Goal: Answer question/provide support: Share knowledge or assist other users

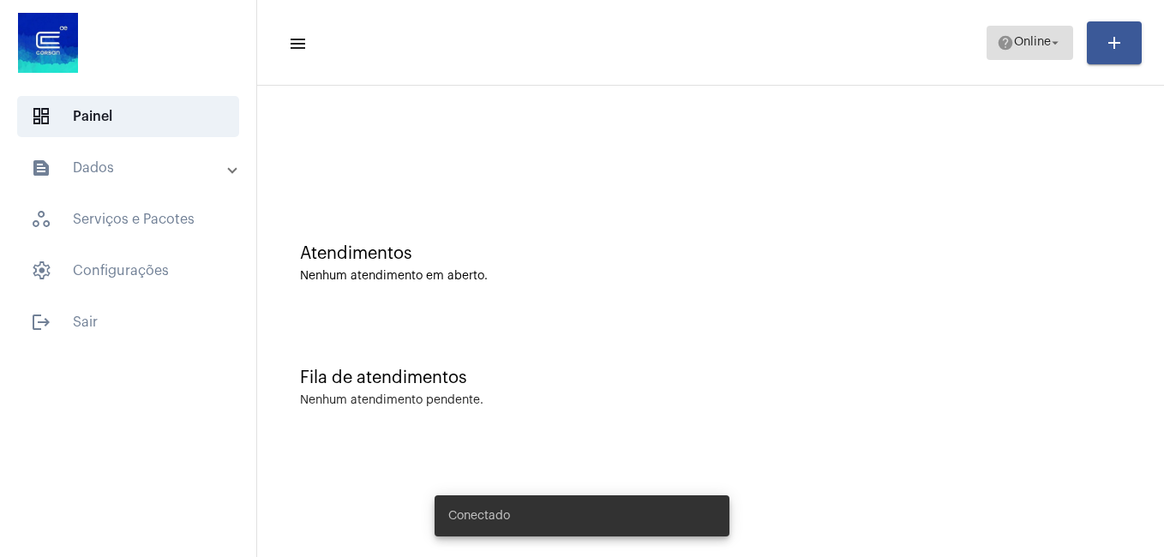
click at [1023, 52] on span "help Online arrow_drop_down" at bounding box center [1030, 42] width 66 height 31
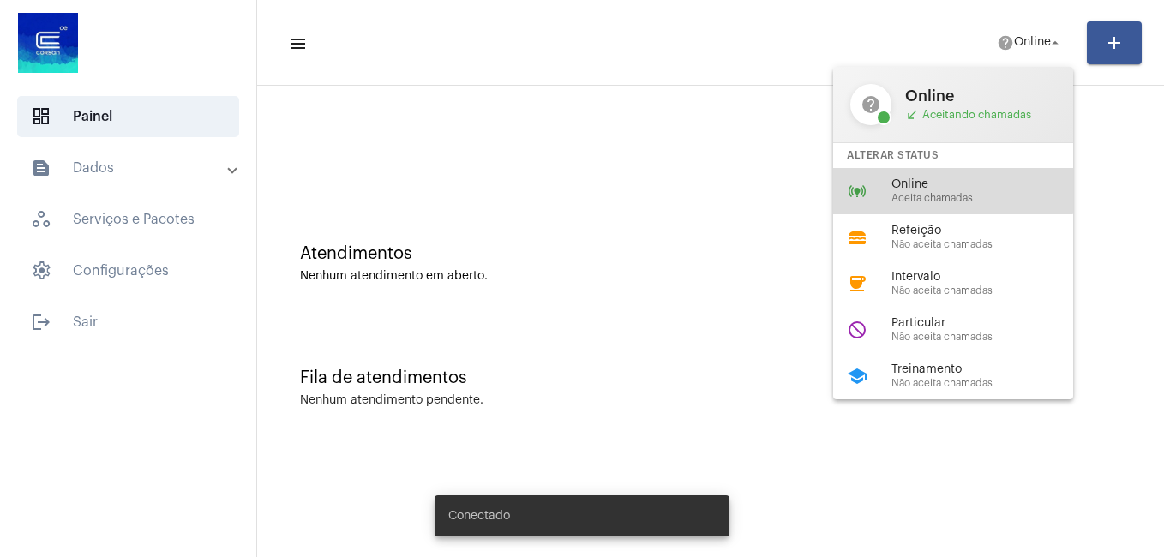
click at [930, 171] on div "online_prediction Online Aceita chamadas" at bounding box center [966, 191] width 267 height 46
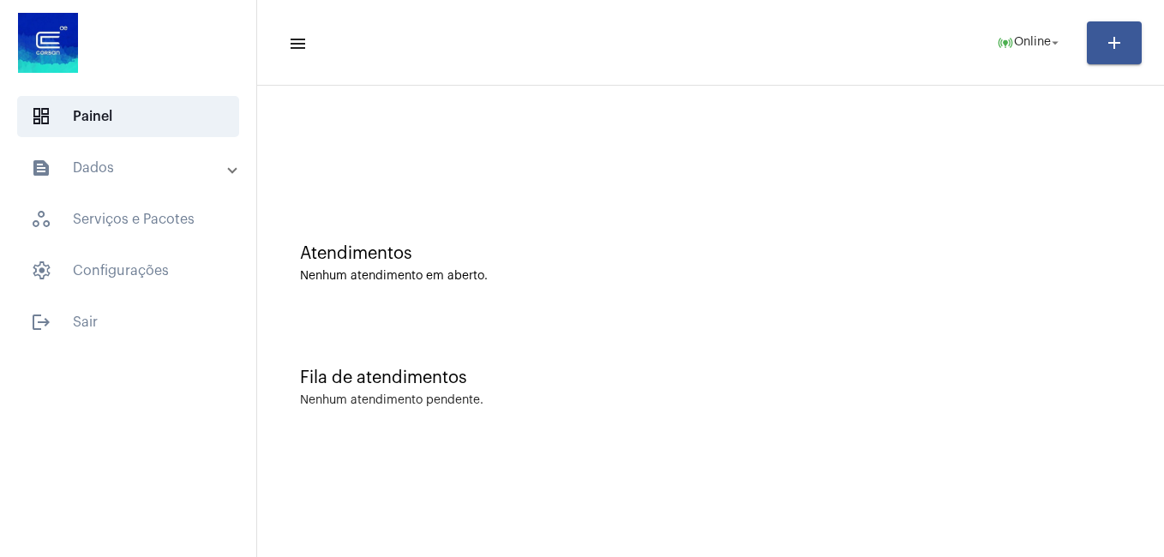
click at [453, 150] on div at bounding box center [710, 152] width 821 height 13
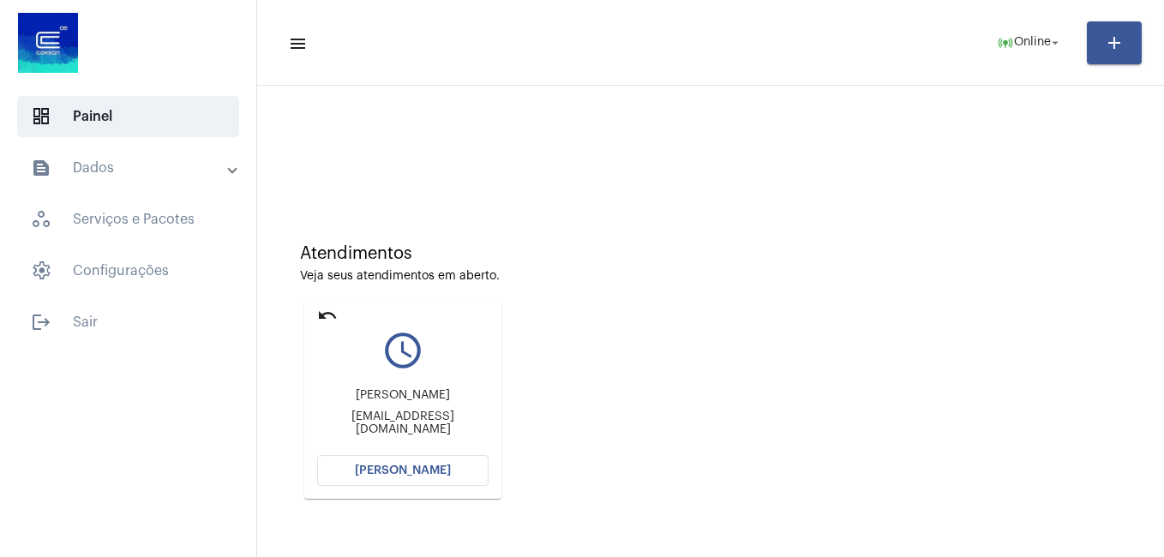
click at [415, 472] on span "[PERSON_NAME]" at bounding box center [403, 470] width 96 height 12
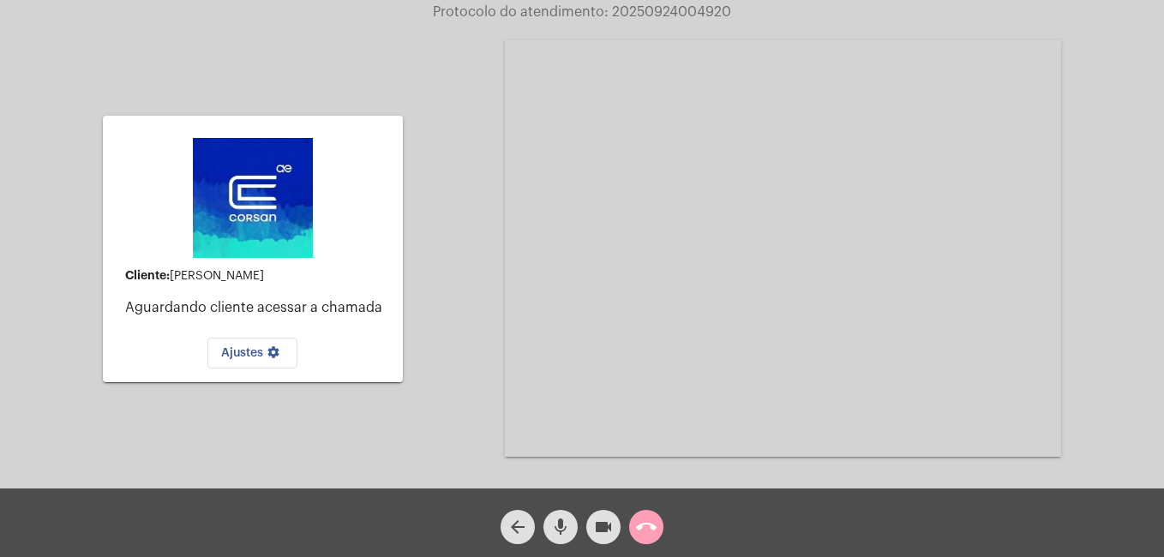
click at [652, 530] on mat-icon "call_end" at bounding box center [646, 527] width 21 height 21
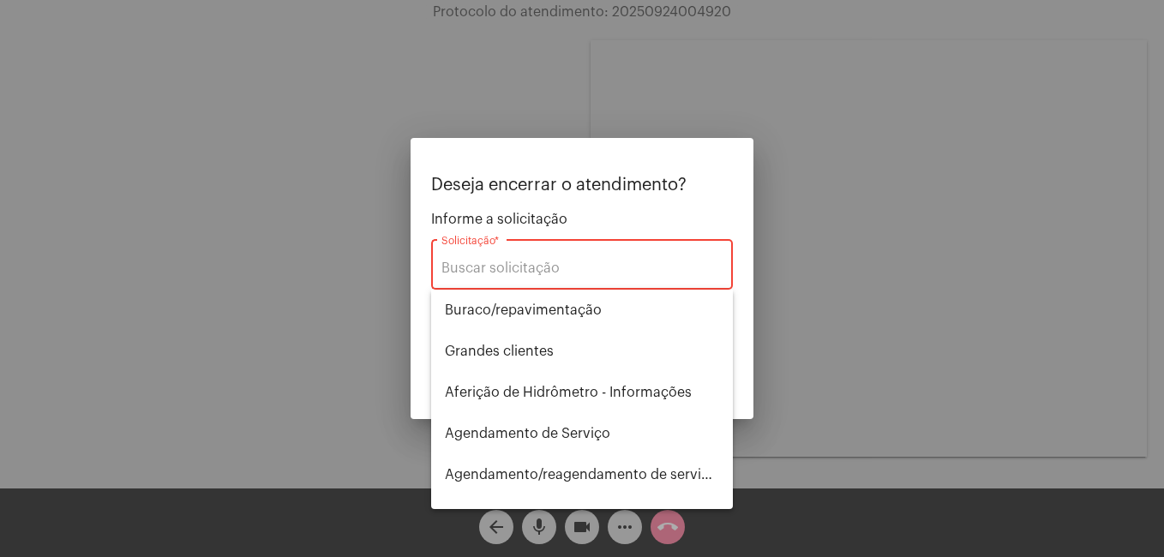
click at [225, 484] on div at bounding box center [582, 278] width 1164 height 557
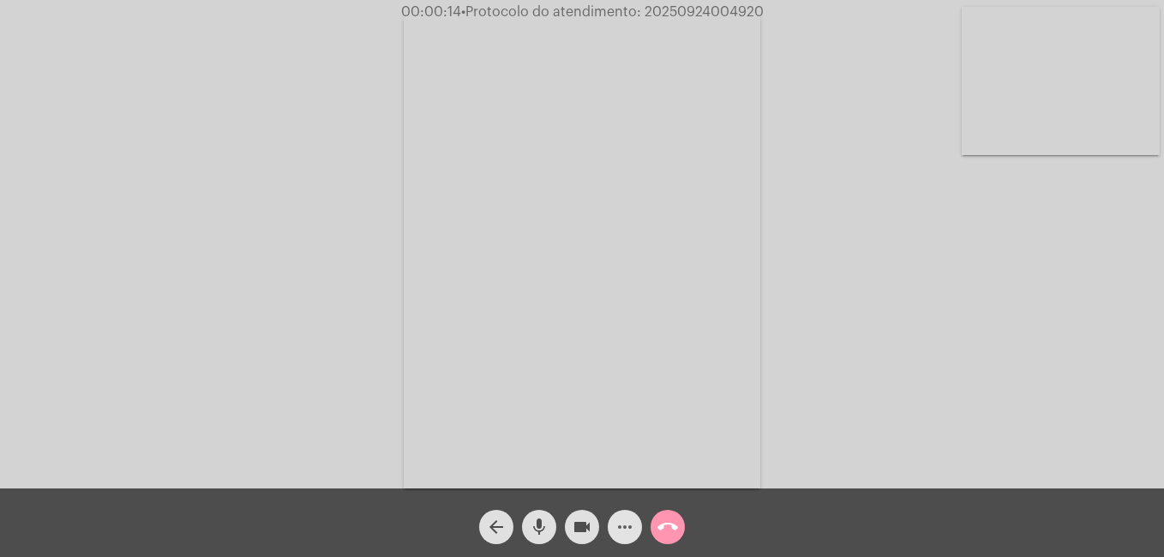
click at [628, 533] on mat-icon "more_horiz" at bounding box center [624, 527] width 21 height 21
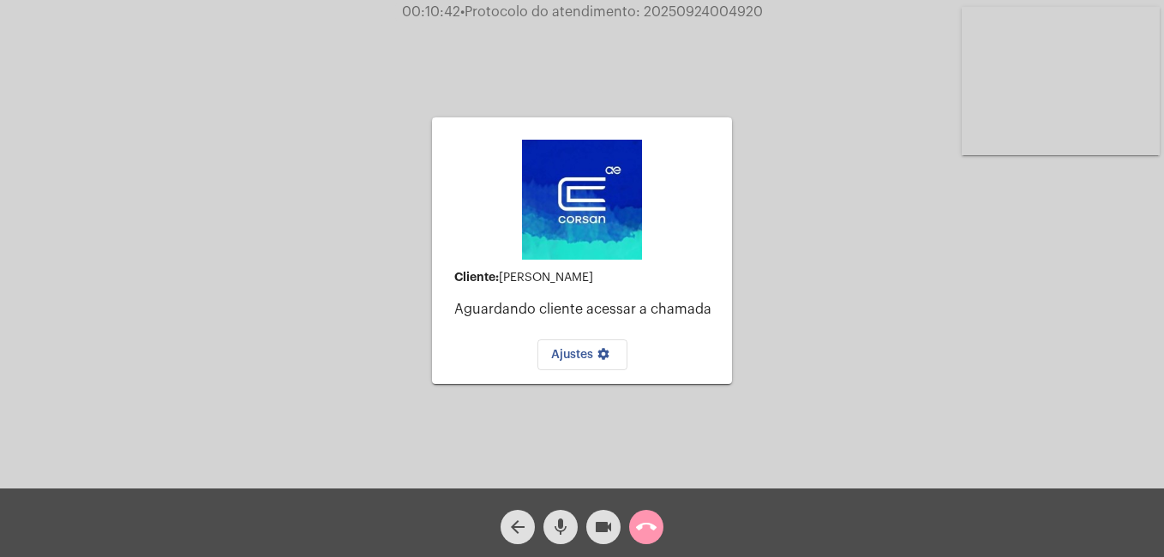
click at [871, 32] on div "Cliente: [PERSON_NAME] cliente acessar a chamada Ajustes settings Acessando Câm…" at bounding box center [582, 248] width 1160 height 488
click at [655, 533] on mat-icon "call_end" at bounding box center [646, 527] width 21 height 21
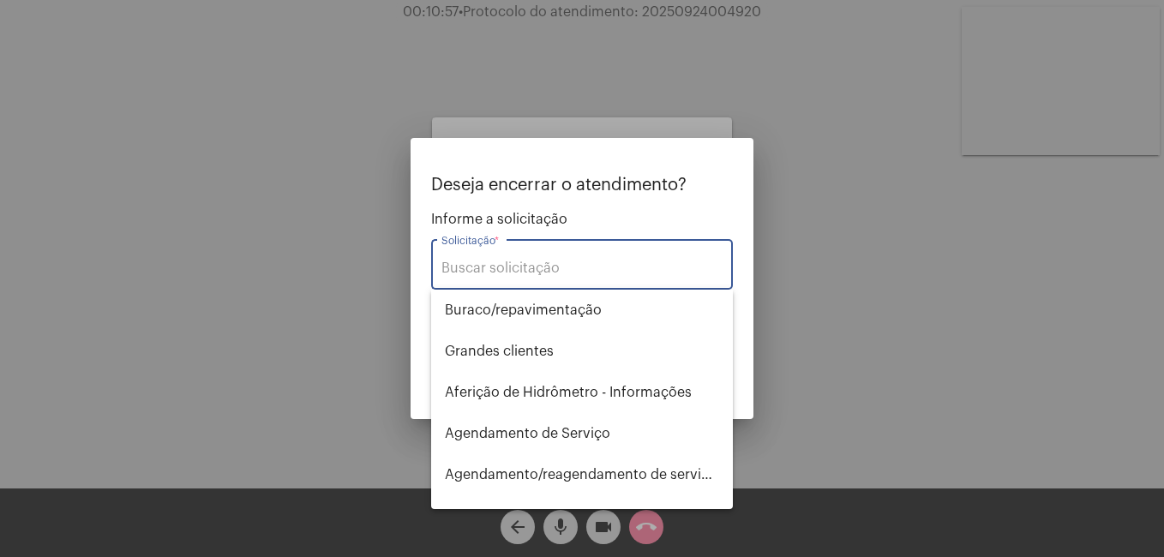
click at [536, 278] on div "Solicitação *" at bounding box center [581, 263] width 281 height 54
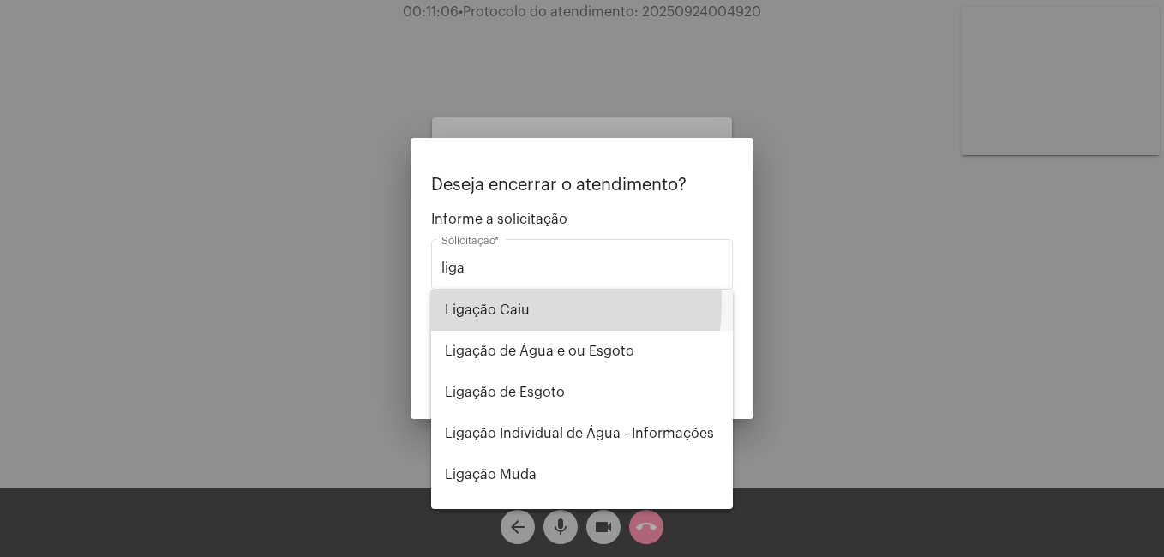
click at [510, 304] on span "Ligação Caiu" at bounding box center [582, 310] width 274 height 41
type input "Ligação Caiu"
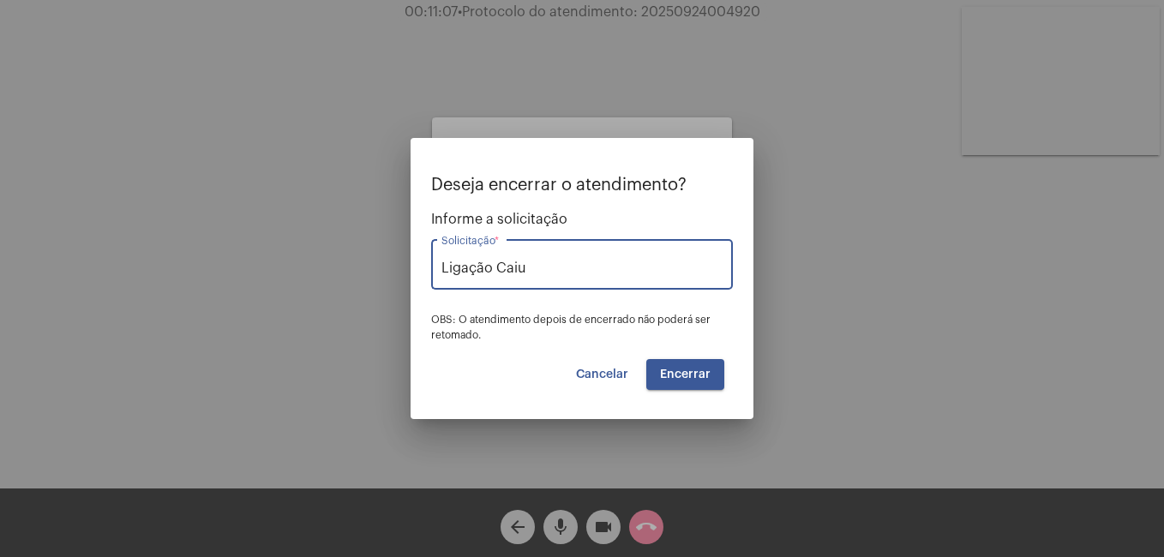
click at [694, 366] on button "Encerrar" at bounding box center [685, 374] width 78 height 31
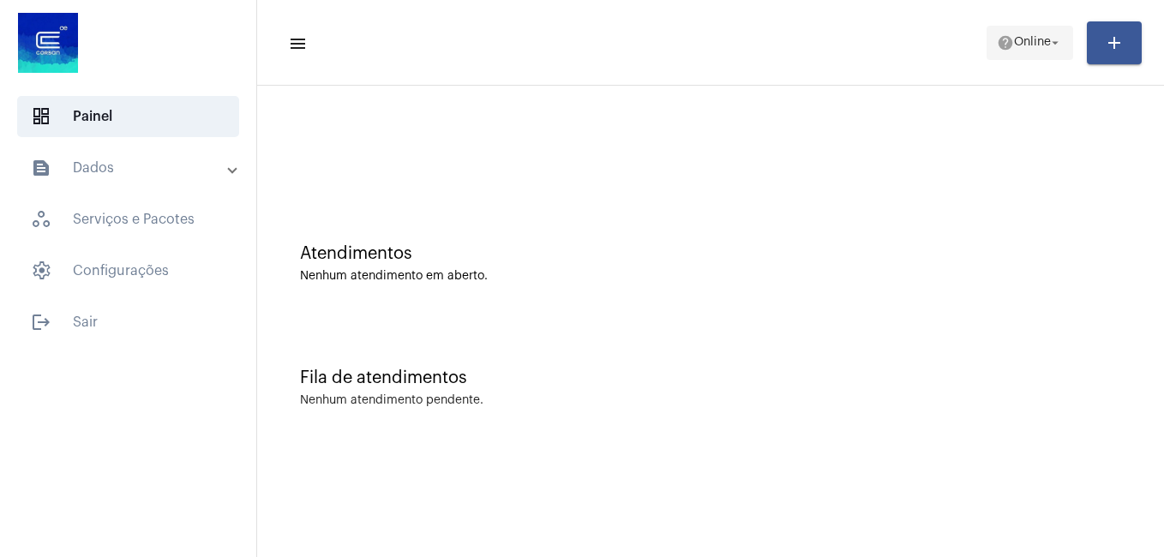
click at [1032, 55] on span "help Online arrow_drop_down" at bounding box center [1030, 42] width 66 height 31
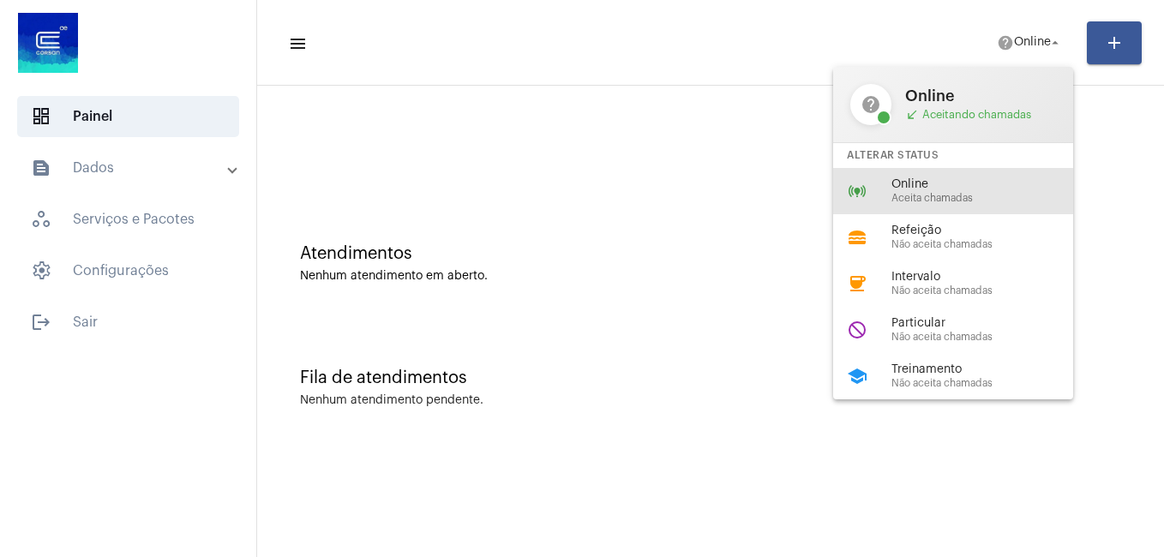
click at [925, 171] on div "online_prediction Online Aceita chamadas" at bounding box center [966, 191] width 267 height 46
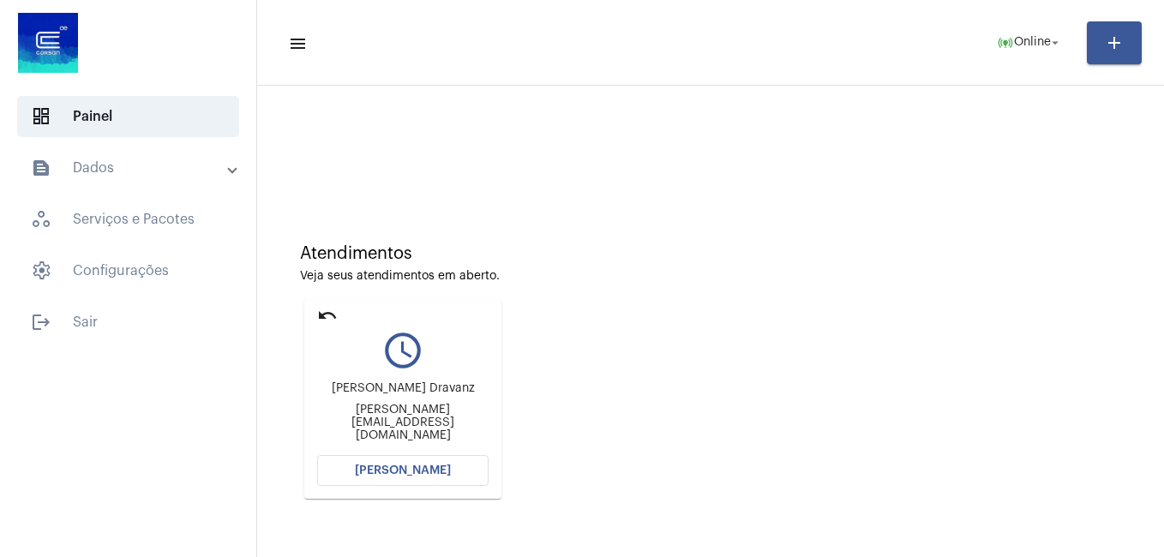
click at [429, 470] on span "[PERSON_NAME]" at bounding box center [403, 470] width 96 height 12
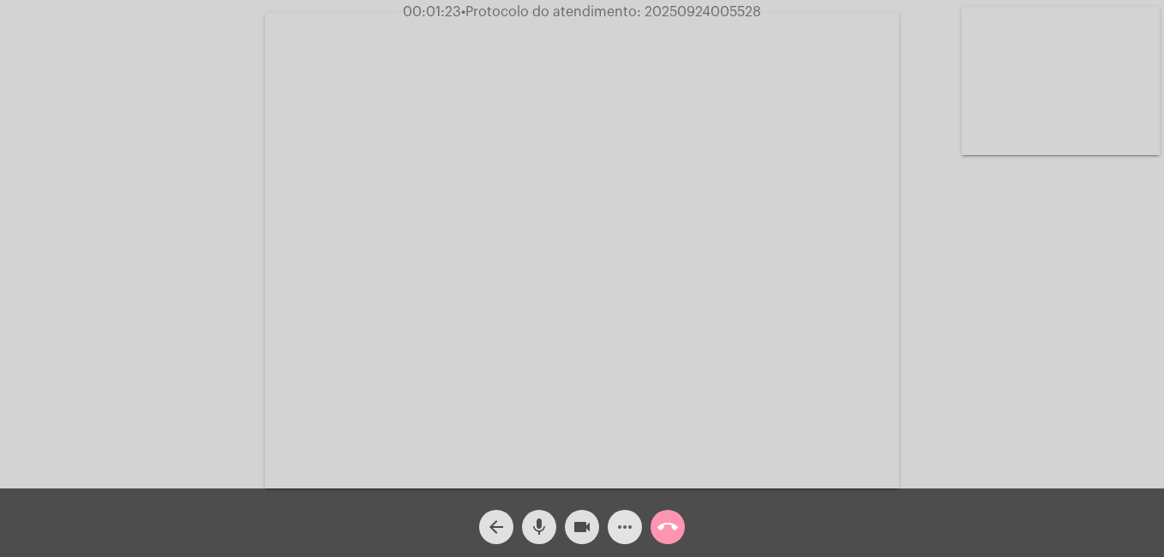
click at [634, 533] on mat-icon "more_horiz" at bounding box center [624, 527] width 21 height 21
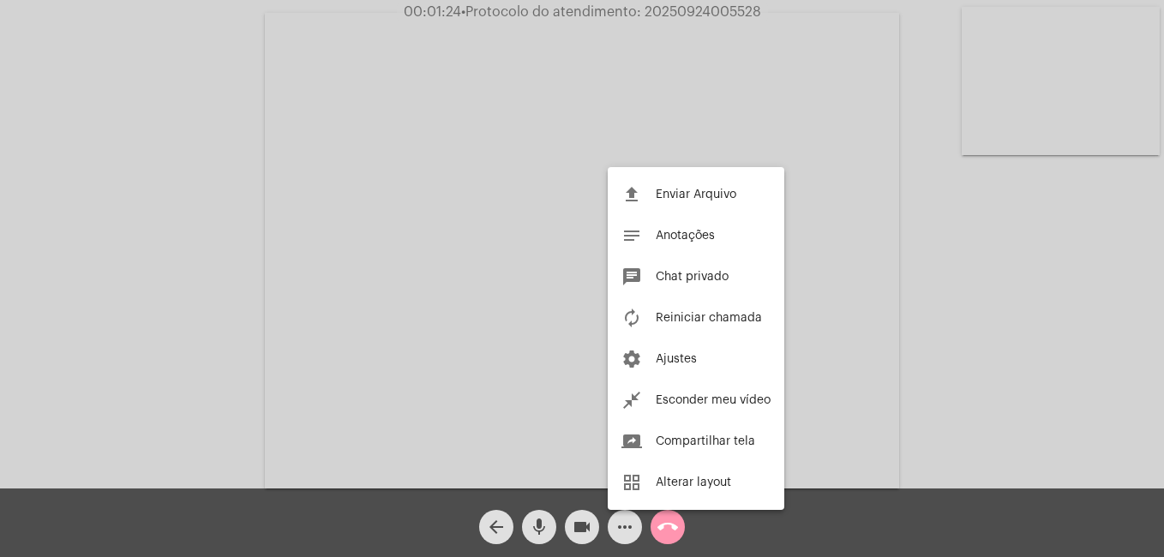
click at [634, 533] on div at bounding box center [582, 278] width 1164 height 557
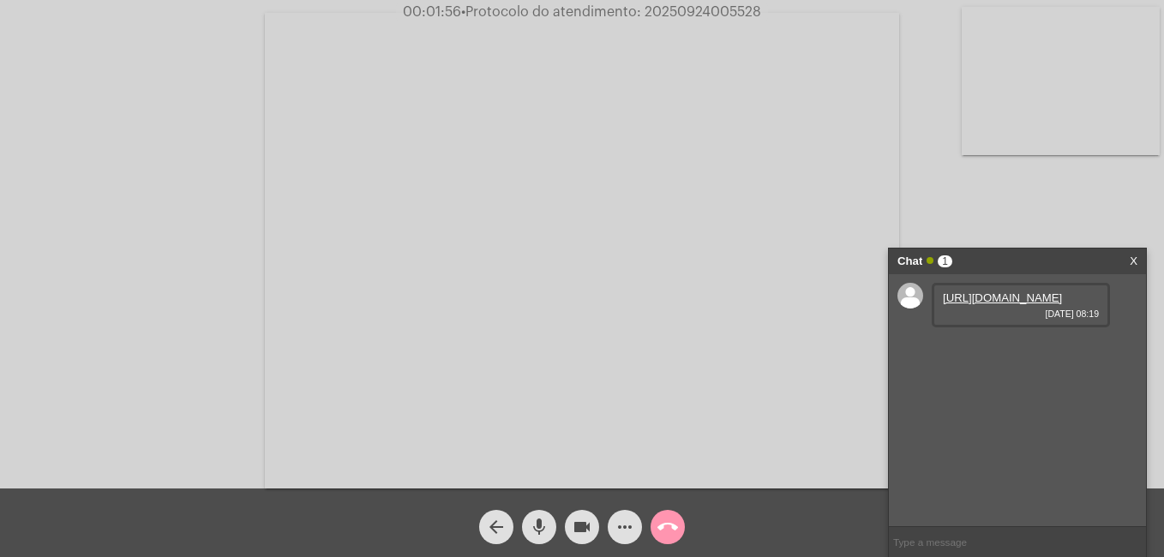
click at [994, 304] on link "[URL][DOMAIN_NAME]" at bounding box center [1002, 297] width 119 height 13
click at [1136, 260] on link "X" at bounding box center [1133, 261] width 8 height 26
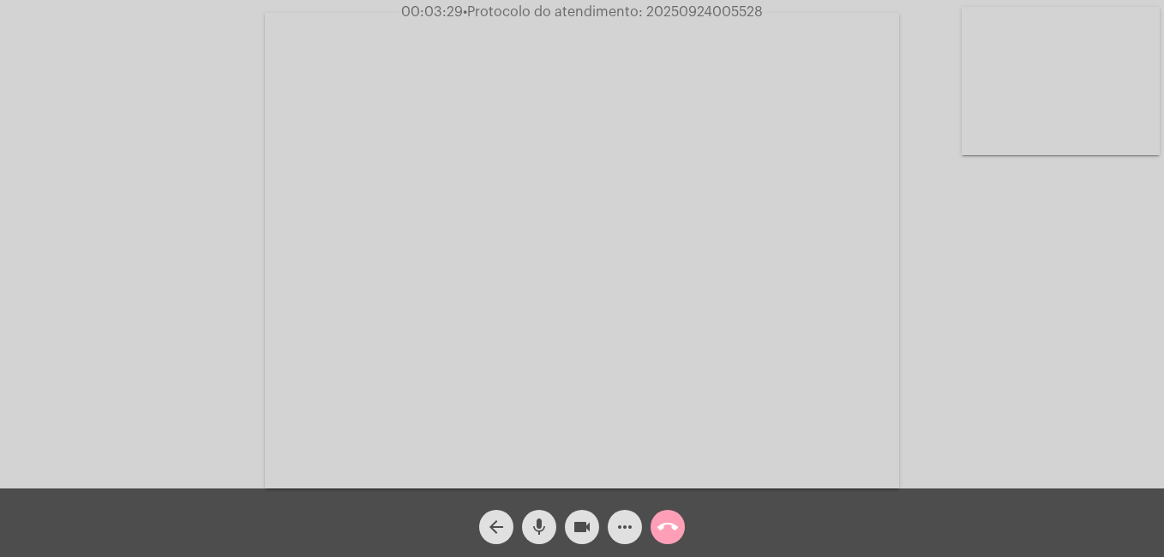
click at [667, 532] on mat-icon "call_end" at bounding box center [667, 527] width 21 height 21
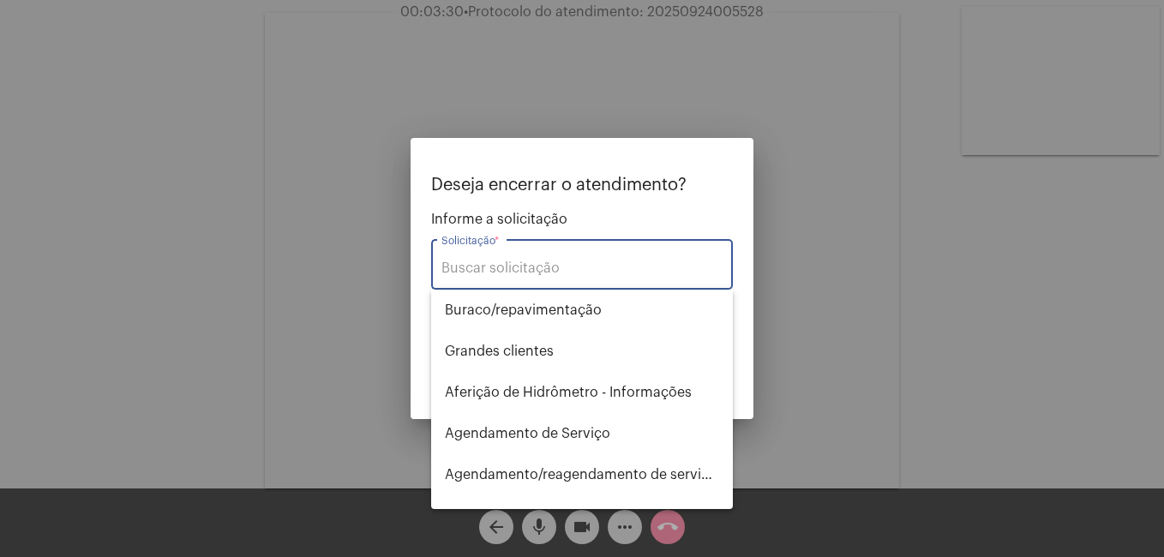
click at [581, 274] on input "Solicitação *" at bounding box center [581, 267] width 281 height 15
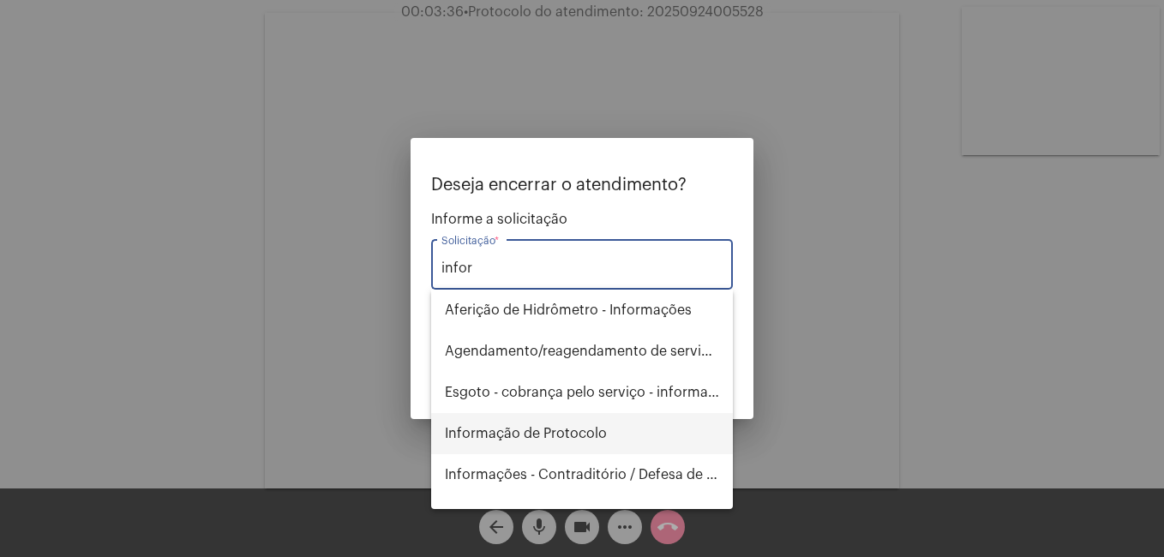
click at [529, 419] on span "Informação de Protocolo" at bounding box center [582, 433] width 274 height 41
type input "Informação de Protocolo"
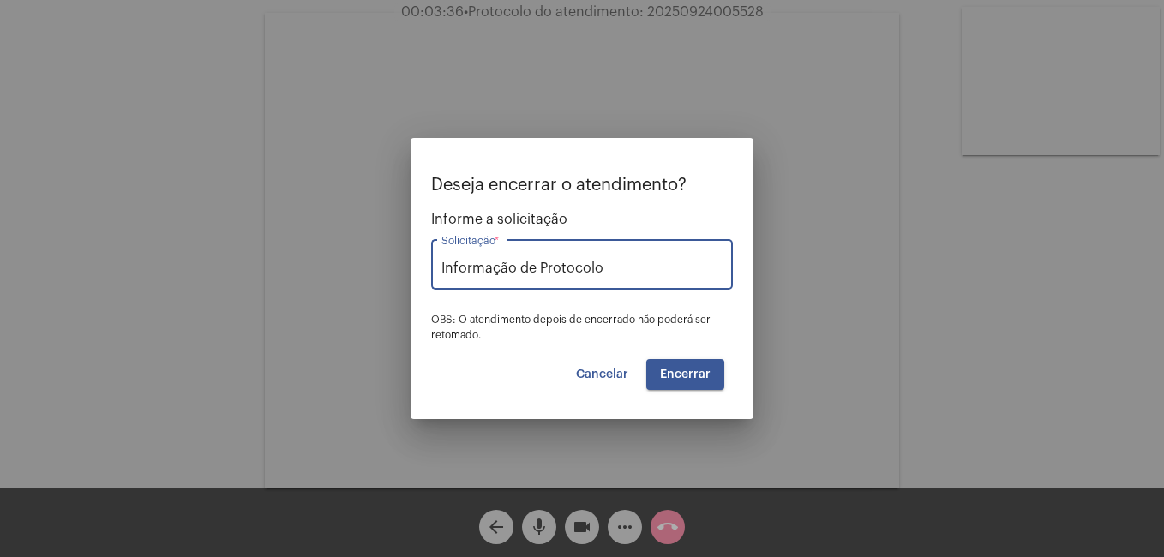
click at [667, 374] on span "Encerrar" at bounding box center [685, 374] width 51 height 12
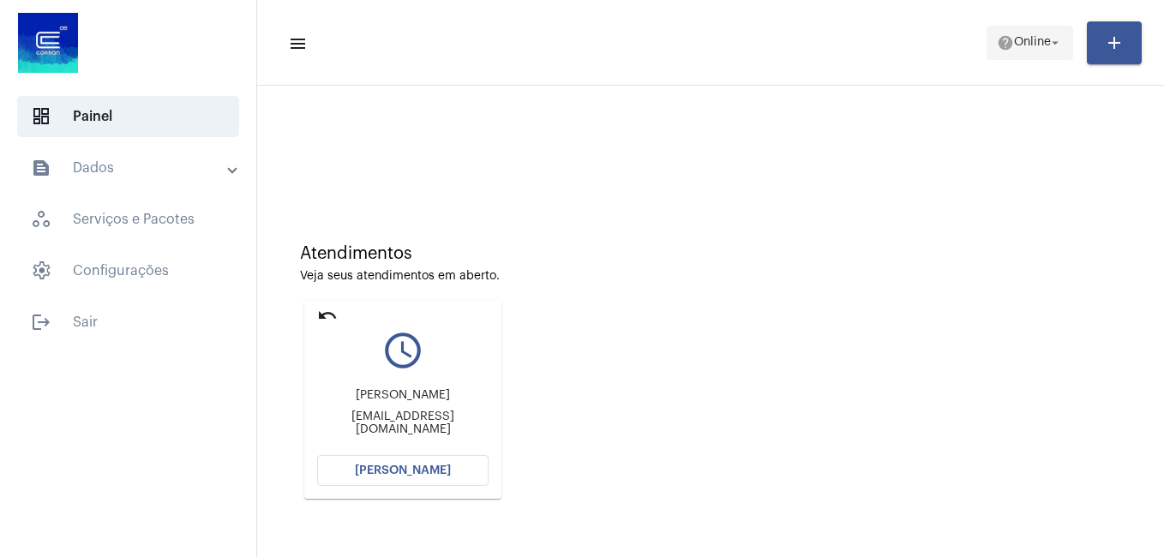
click at [1024, 53] on span "help Online arrow_drop_down" at bounding box center [1030, 42] width 66 height 31
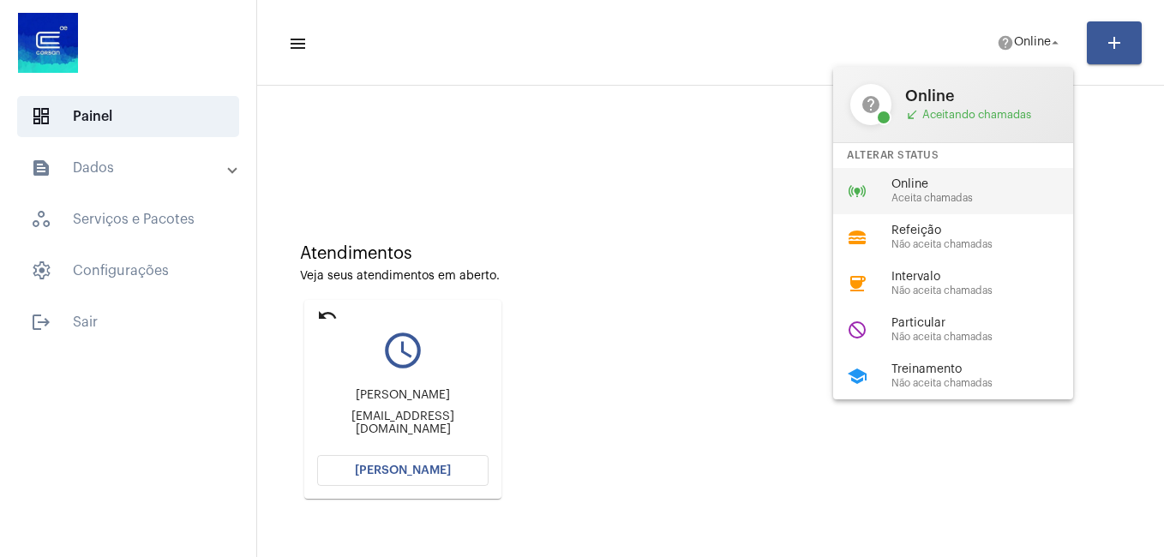
click at [913, 202] on span "Aceita chamadas" at bounding box center [988, 198] width 195 height 11
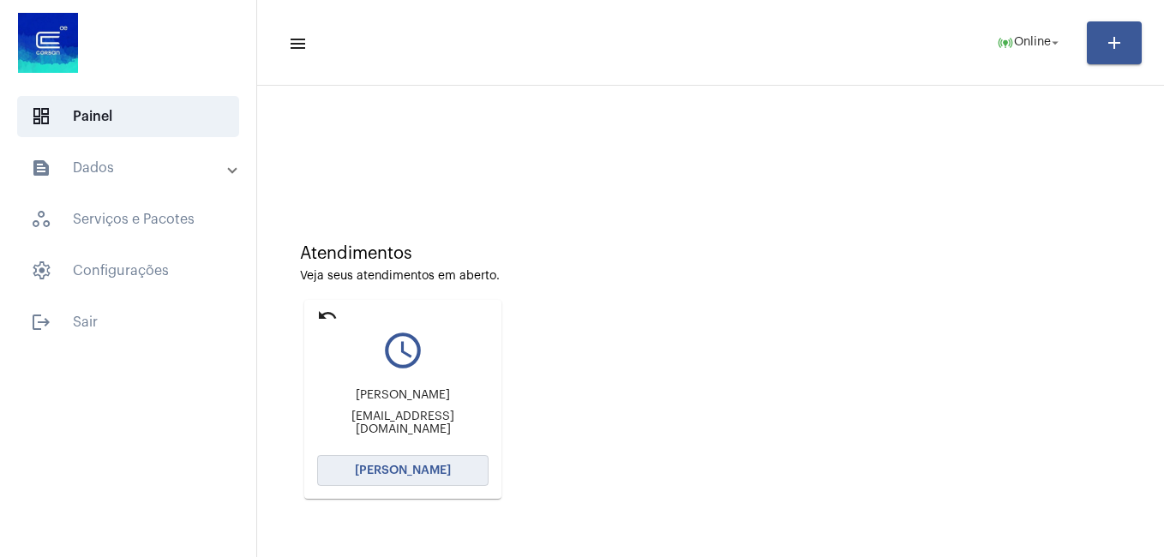
click at [445, 460] on button "[PERSON_NAME]" at bounding box center [402, 470] width 171 height 31
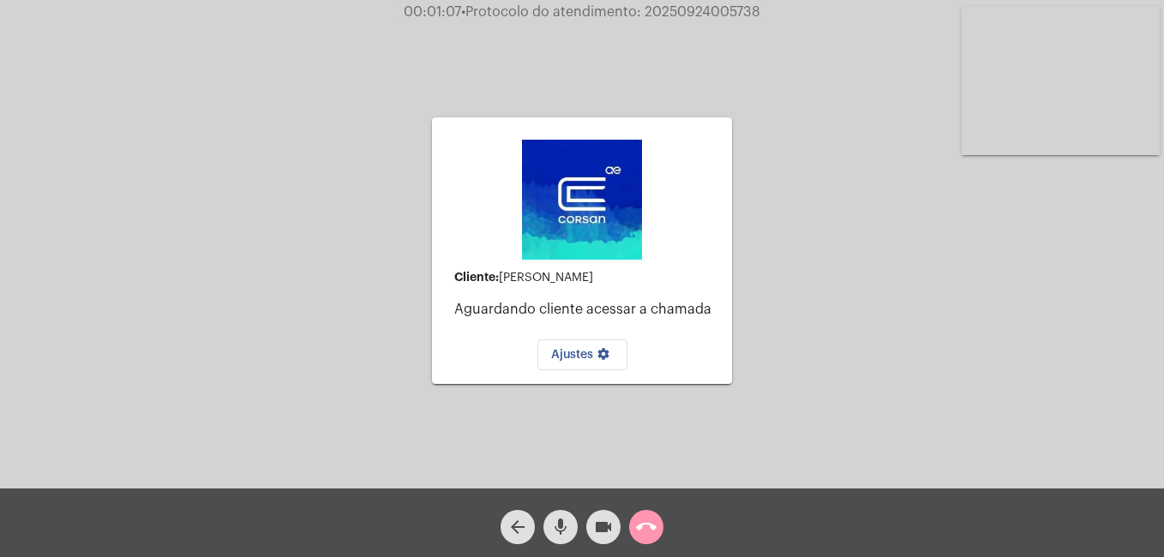
click at [648, 513] on span "call_end" at bounding box center [646, 527] width 21 height 34
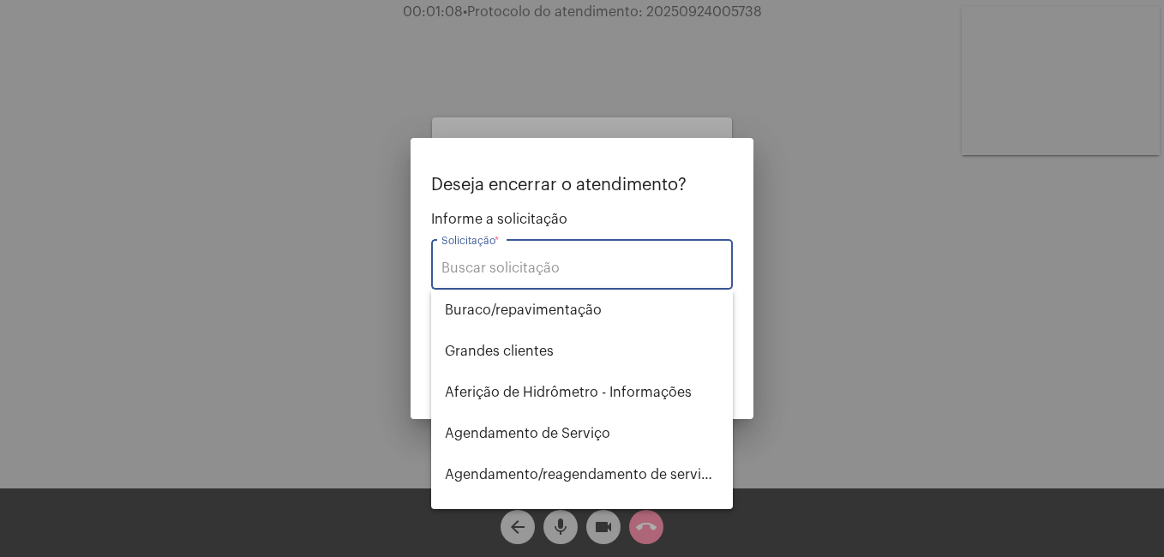
click at [536, 261] on input "Solicitação *" at bounding box center [581, 267] width 281 height 15
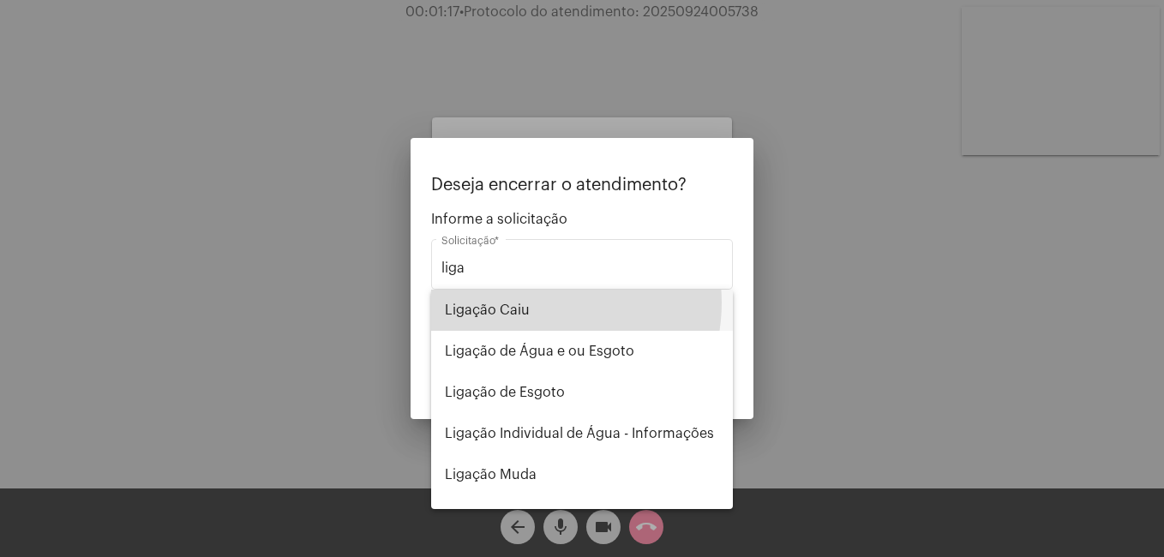
click at [535, 302] on span "Ligação Caiu" at bounding box center [582, 310] width 274 height 41
type input "Ligação Caiu"
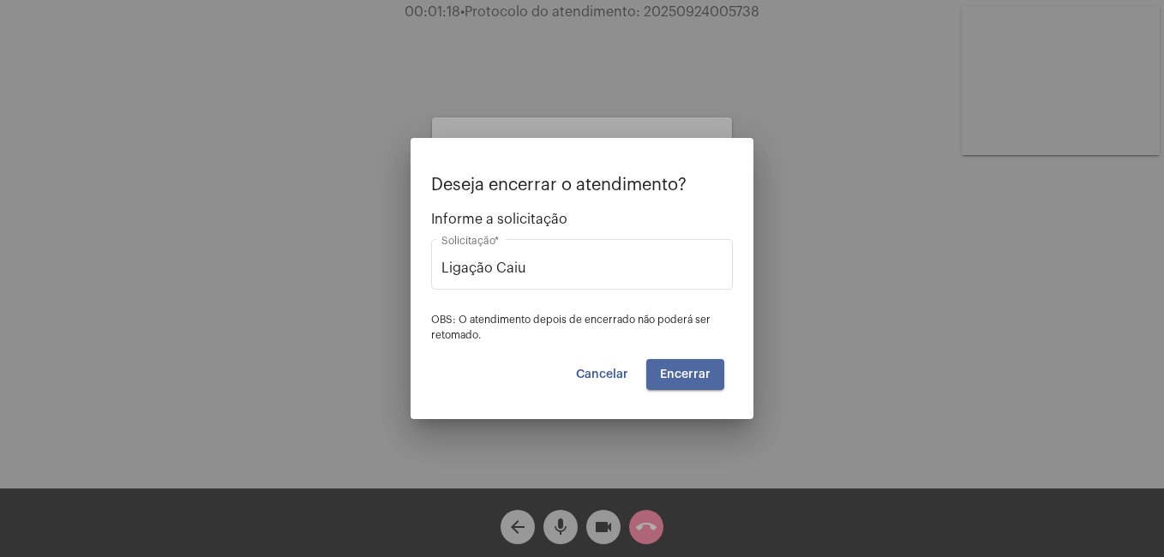
click at [692, 372] on span "Encerrar" at bounding box center [685, 374] width 51 height 12
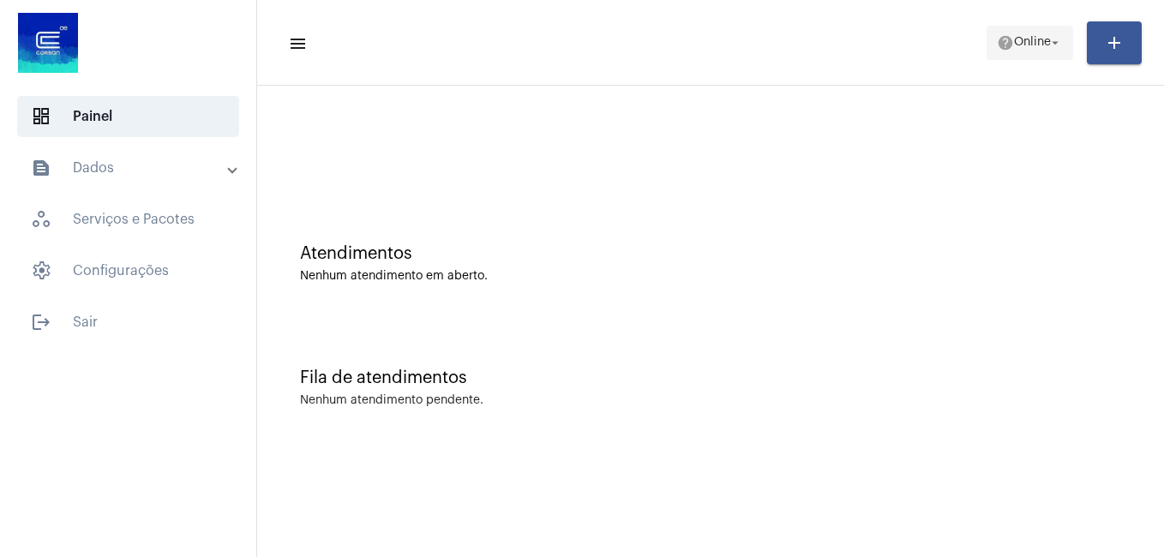
click at [1012, 54] on span "help Online arrow_drop_down" at bounding box center [1030, 42] width 66 height 31
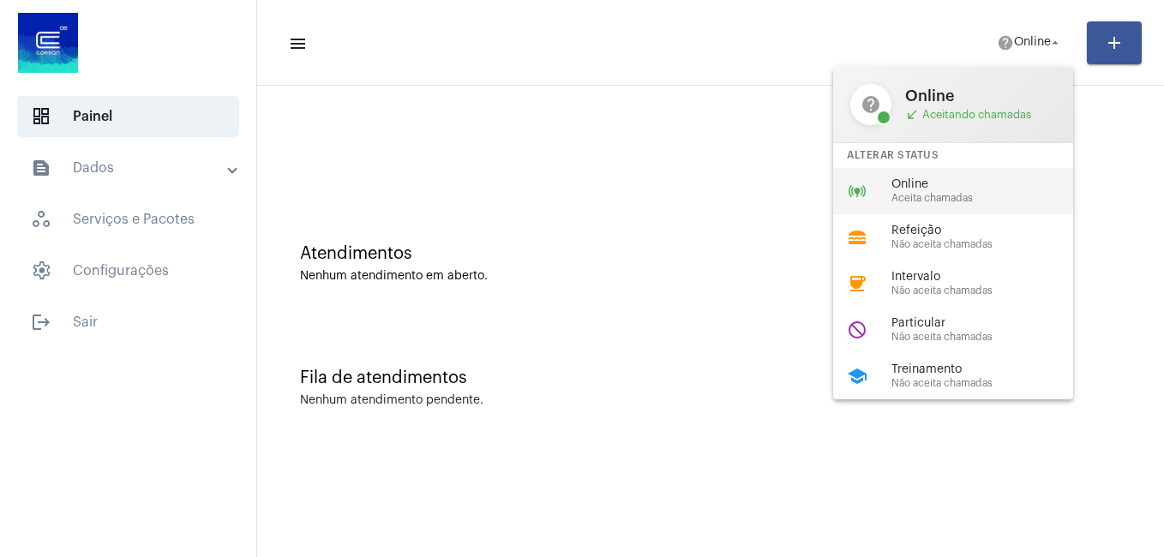
click at [917, 183] on span "Online" at bounding box center [988, 184] width 195 height 13
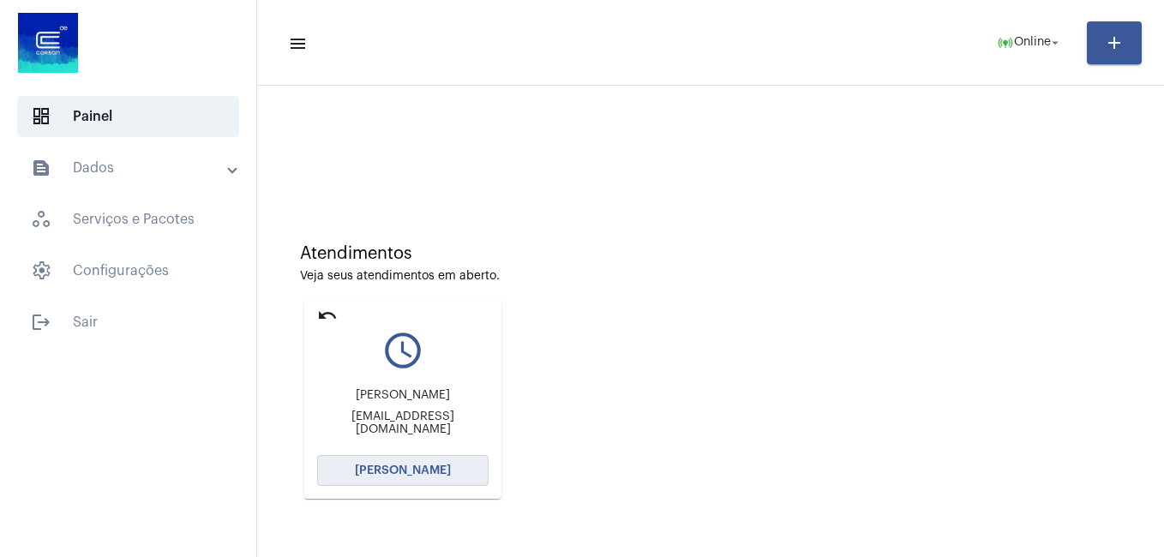
click at [406, 474] on span "[PERSON_NAME]" at bounding box center [403, 470] width 96 height 12
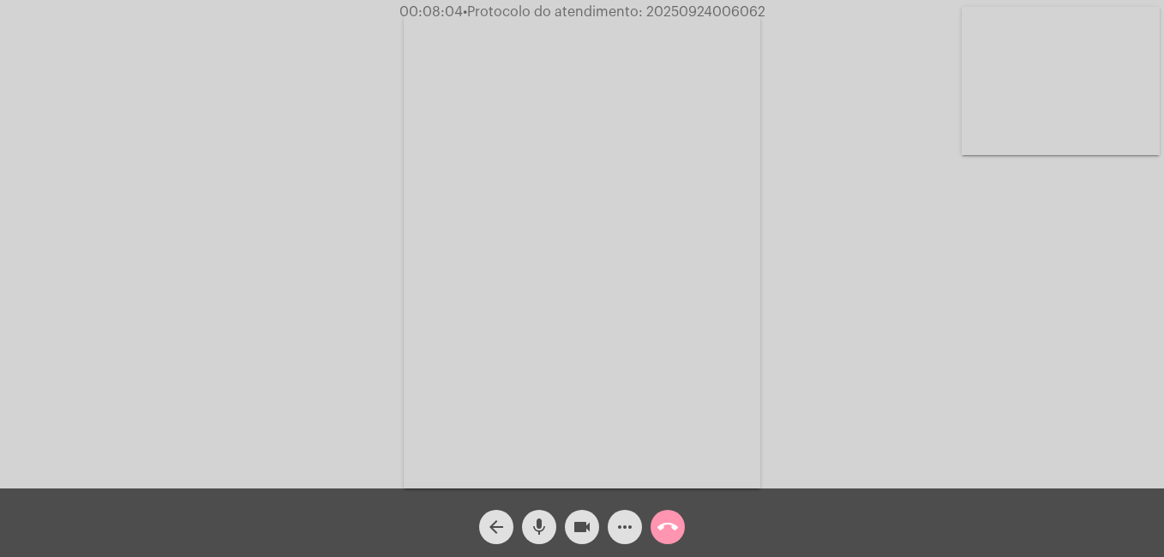
click at [624, 524] on mat-icon "more_horiz" at bounding box center [624, 527] width 21 height 21
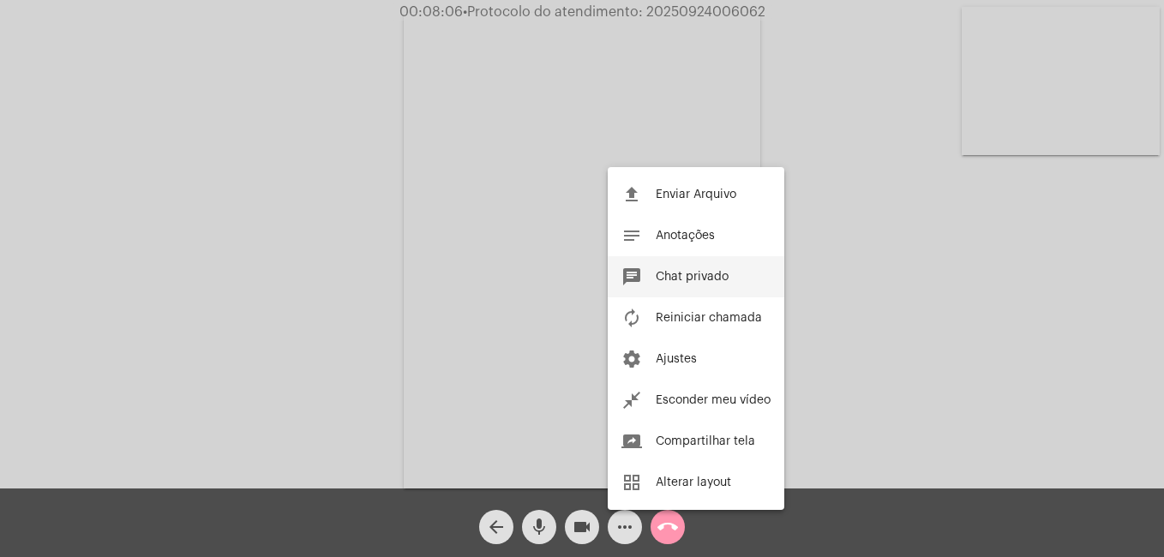
click at [686, 270] on button "chat Chat privado" at bounding box center [696, 276] width 177 height 41
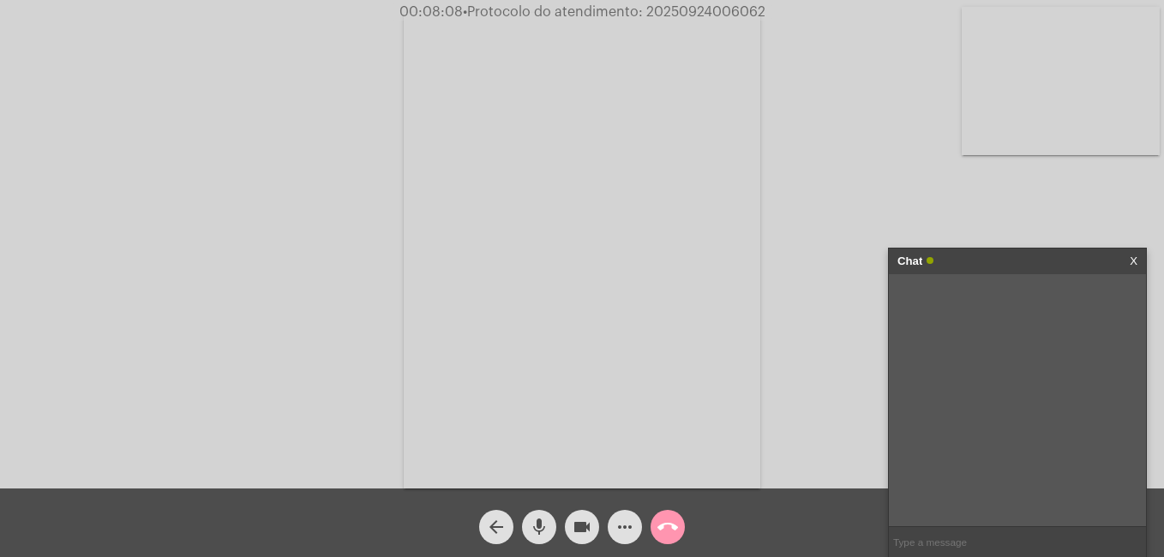
click at [958, 550] on input "text" at bounding box center [1017, 542] width 257 height 30
paste input "3530468"
type input "20253530468"
click at [666, 522] on mat-icon "call_end" at bounding box center [667, 527] width 21 height 21
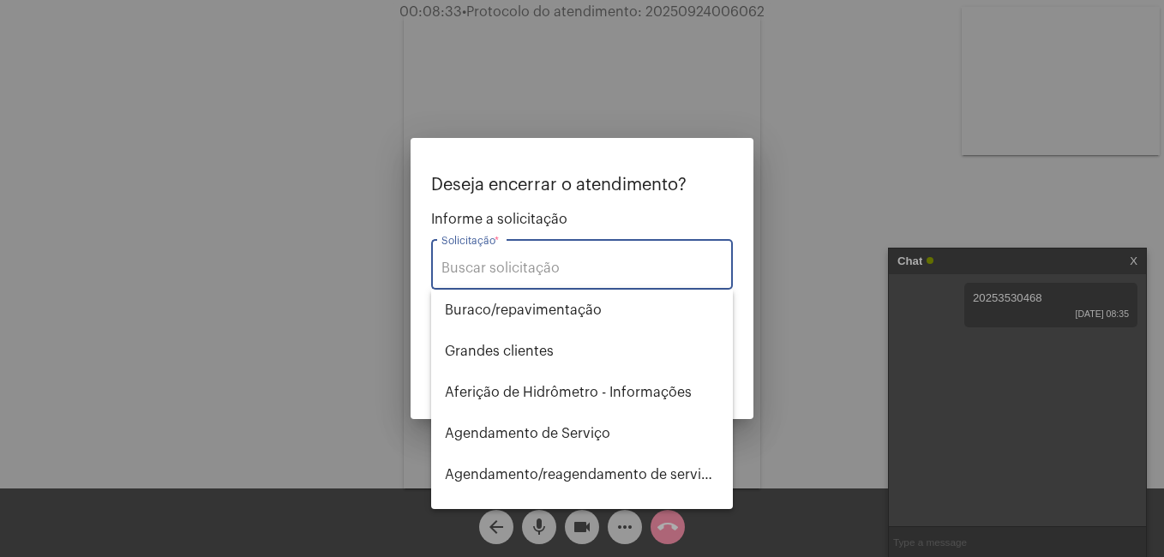
click at [474, 254] on div "Solicitação *" at bounding box center [581, 263] width 281 height 54
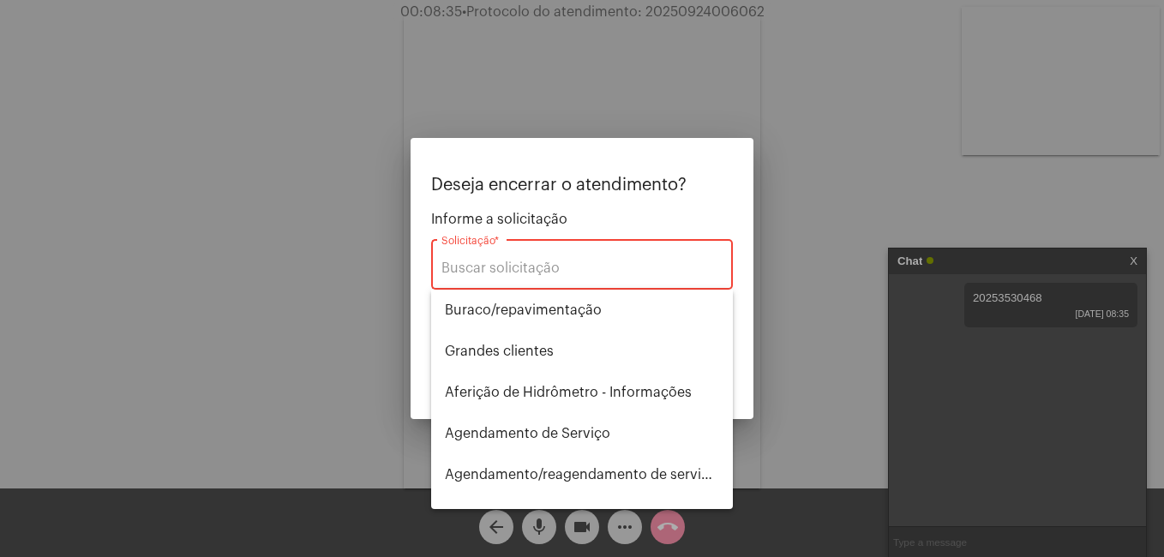
click at [486, 272] on input "Solicitação *" at bounding box center [581, 267] width 281 height 15
type input "i"
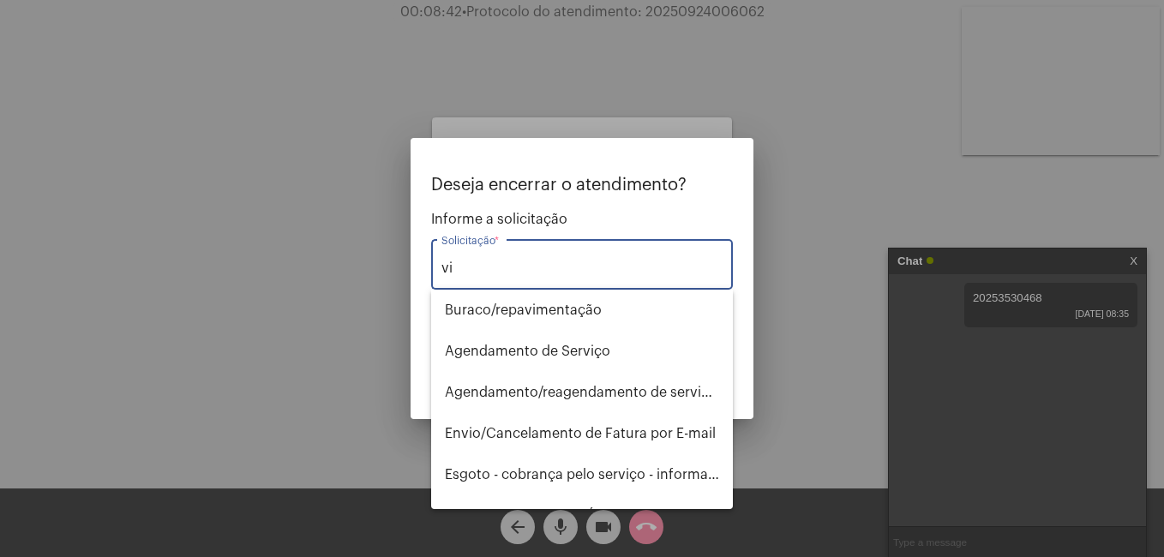
type input "v"
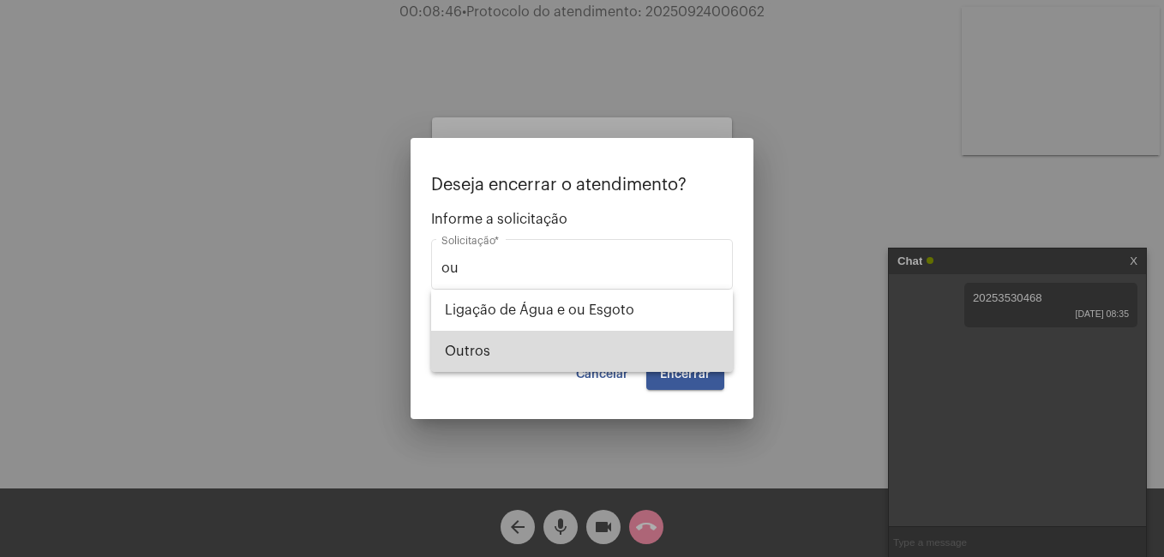
click at [494, 356] on span "Outros" at bounding box center [582, 351] width 274 height 41
type input "Outros"
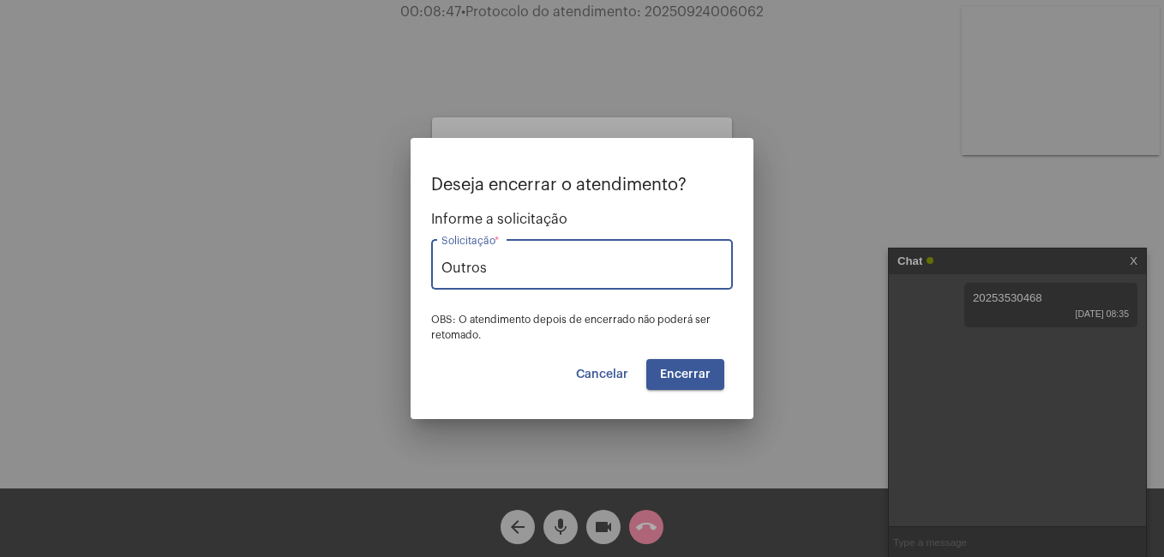
click at [685, 369] on span "Encerrar" at bounding box center [685, 374] width 51 height 12
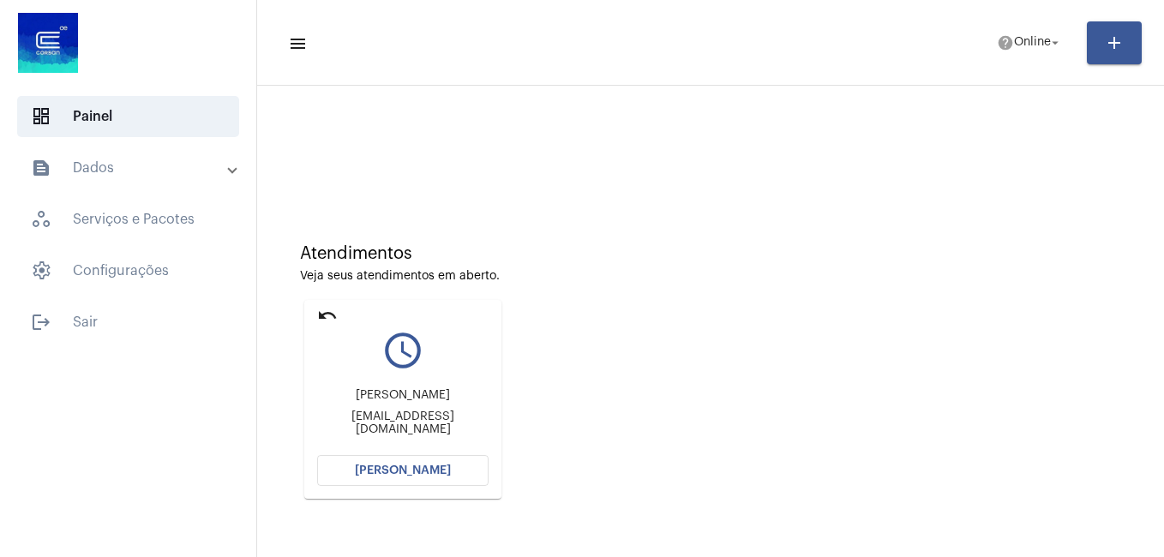
click at [432, 472] on span "[PERSON_NAME]" at bounding box center [403, 470] width 96 height 12
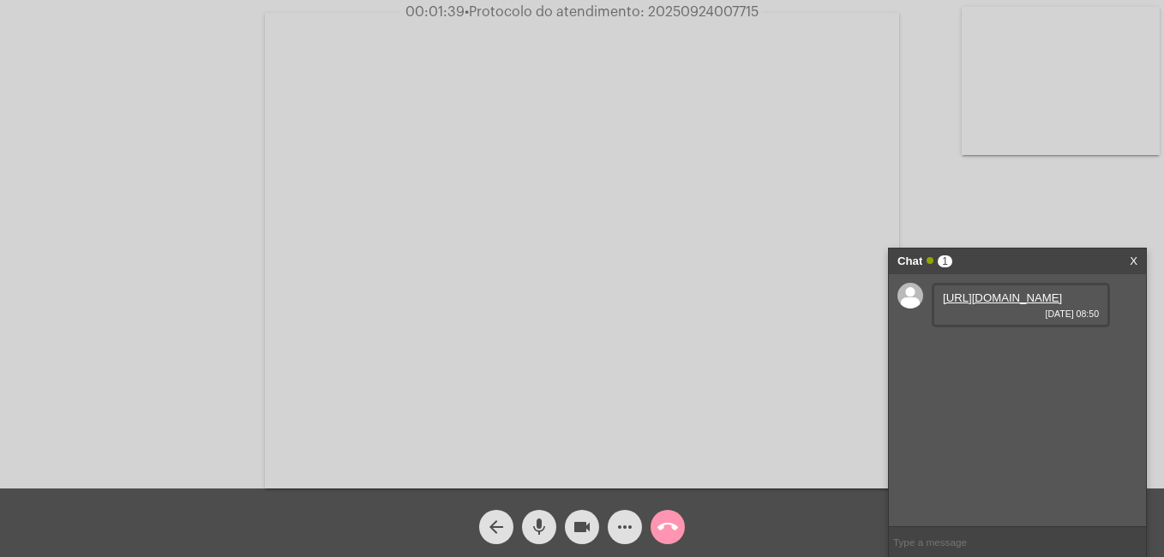
click at [1013, 304] on link "[URL][DOMAIN_NAME]" at bounding box center [1002, 297] width 119 height 13
click at [968, 353] on link "[URL][DOMAIN_NAME]" at bounding box center [1002, 346] width 119 height 13
click at [626, 527] on mat-icon "more_horiz" at bounding box center [624, 527] width 21 height 21
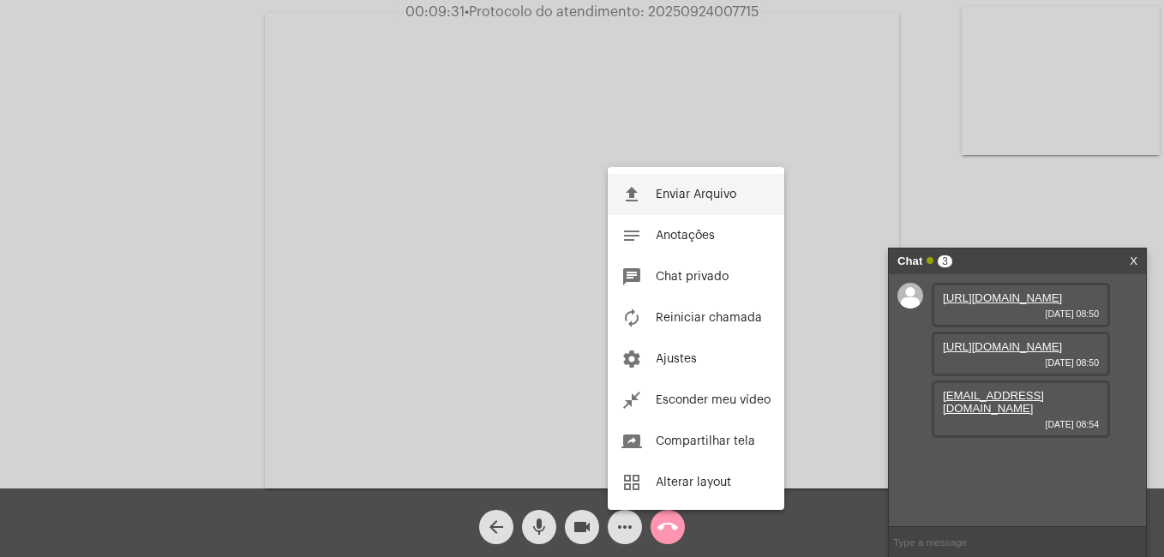
click at [679, 203] on button "file_upload Enviar Arquivo" at bounding box center [696, 194] width 177 height 41
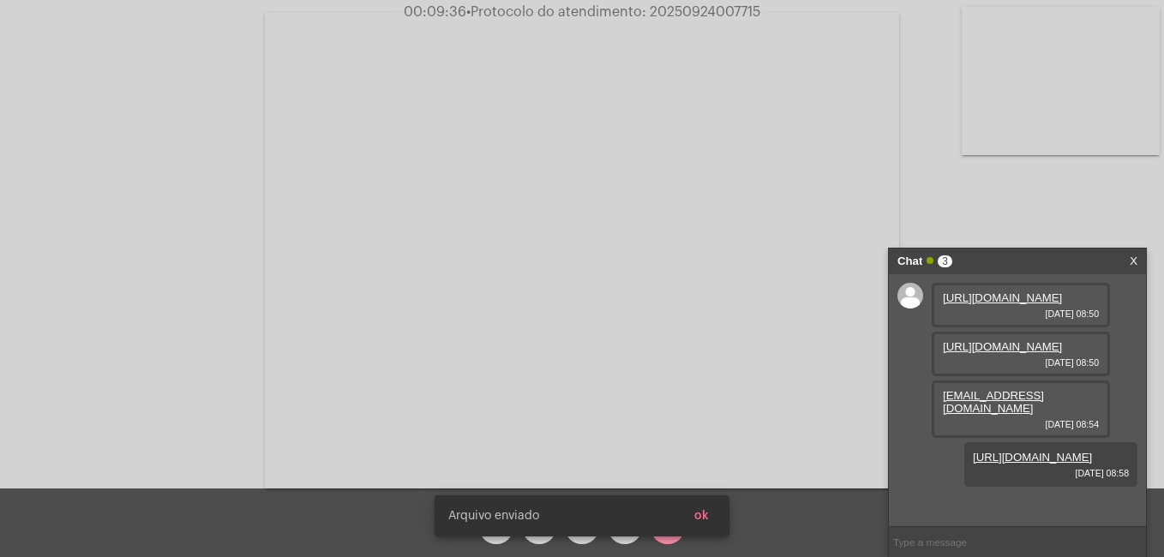
scroll to position [63, 0]
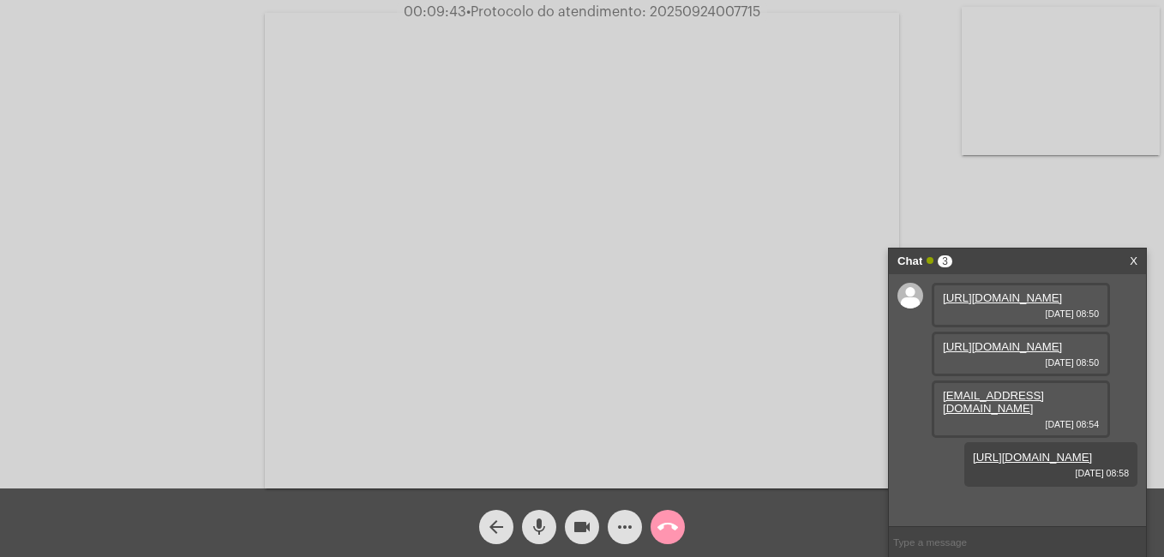
click at [1128, 407] on div "[URL][DOMAIN_NAME] [DATE] 08:50 [URL][DOMAIN_NAME] [DATE] 08:50 [EMAIL_ADDRESS]…" at bounding box center [1017, 400] width 257 height 252
click at [589, 527] on mat-icon "videocam" at bounding box center [582, 527] width 21 height 21
click at [541, 528] on mat-icon "mic" at bounding box center [539, 527] width 21 height 21
drag, startPoint x: 584, startPoint y: 517, endPoint x: 551, endPoint y: 518, distance: 32.6
click at [582, 518] on mat-icon "videocam_off" at bounding box center [582, 527] width 21 height 21
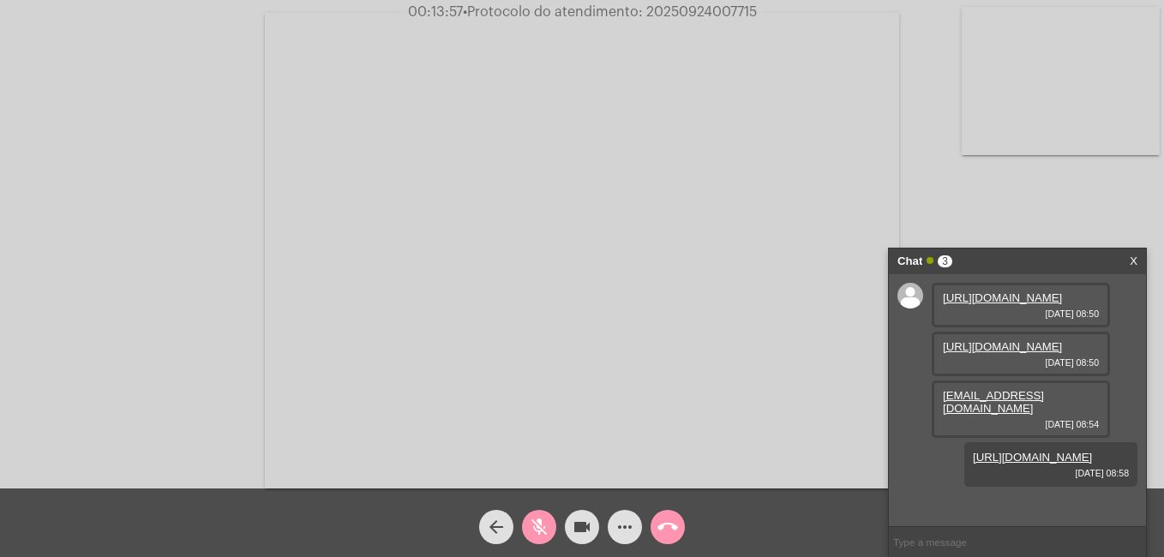
click at [546, 518] on mat-icon "mic_off" at bounding box center [539, 527] width 21 height 21
click at [958, 540] on input "text" at bounding box center [1017, 542] width 257 height 30
paste input "3531336"
type input "20253531336"
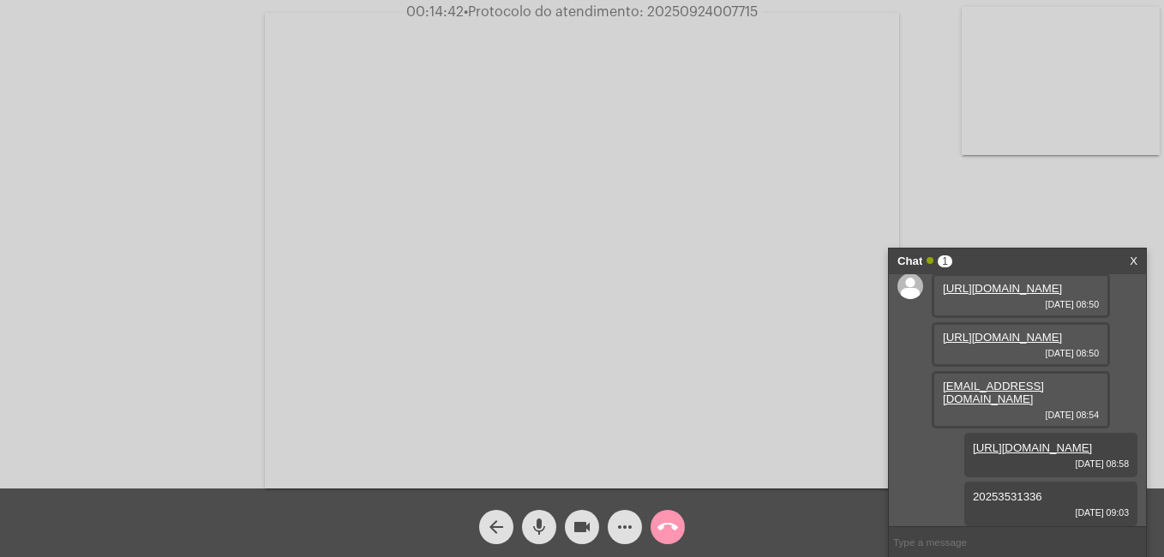
scroll to position [112, 0]
click at [663, 519] on mat-icon "call_end" at bounding box center [667, 527] width 21 height 21
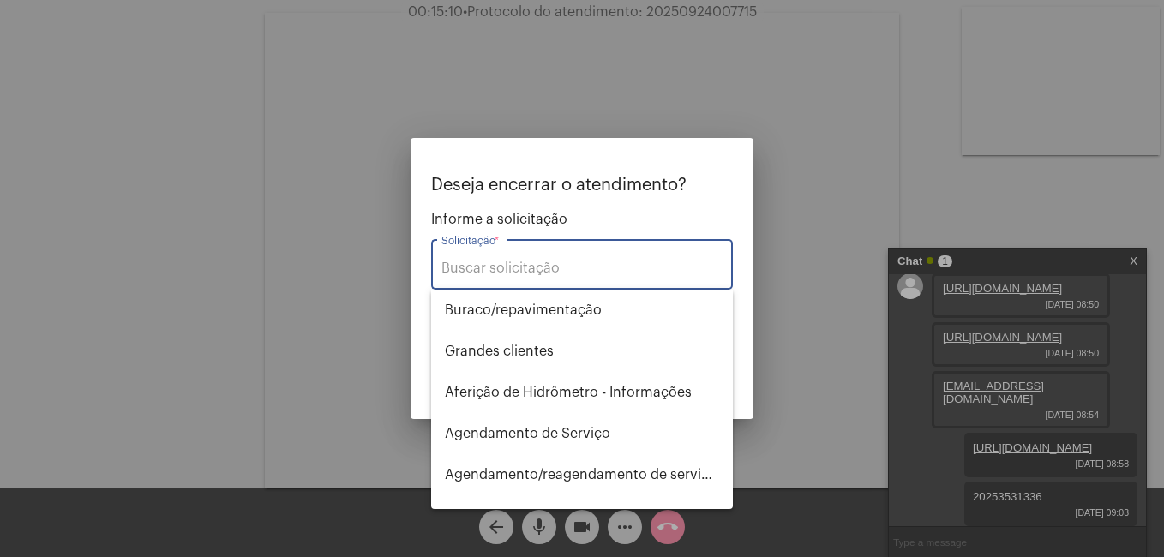
click at [598, 272] on input "Solicitação *" at bounding box center [581, 267] width 281 height 15
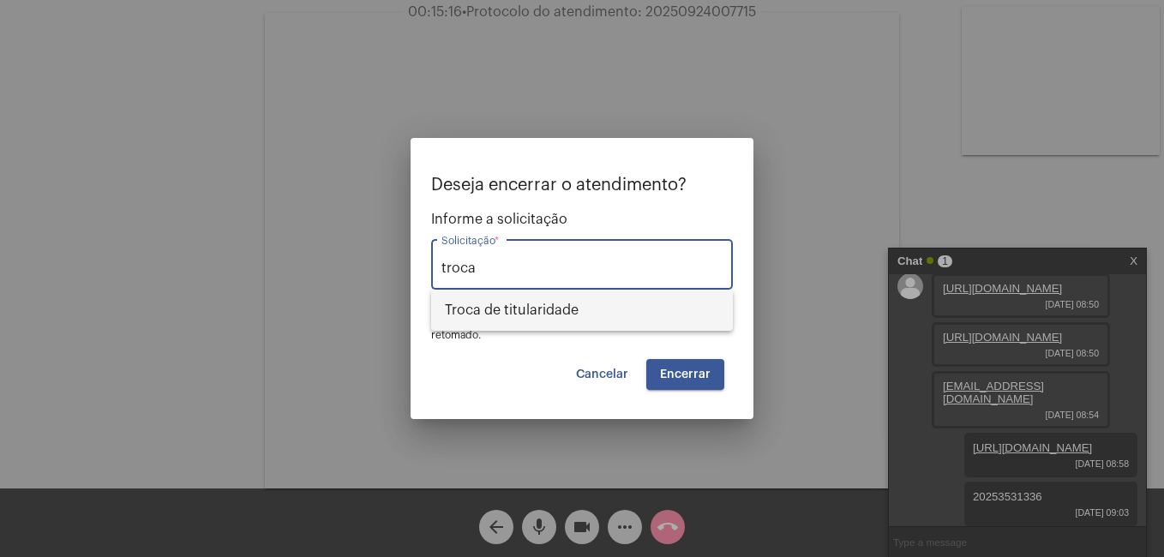
click at [599, 299] on span "Troca de titularidade" at bounding box center [582, 310] width 274 height 41
type input "Troca de titularidade"
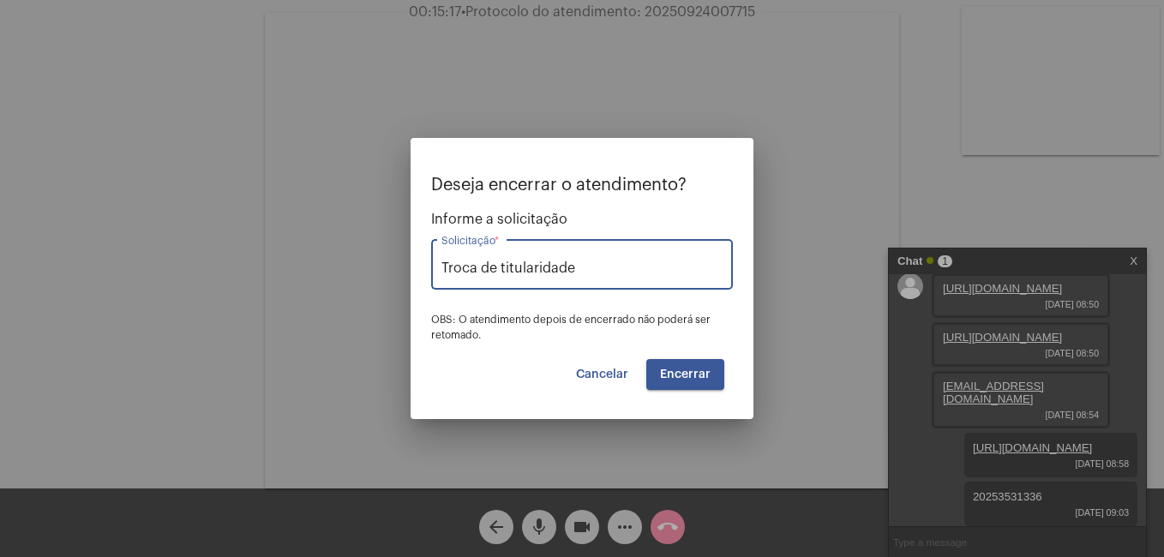
click at [687, 374] on span "Encerrar" at bounding box center [685, 374] width 51 height 12
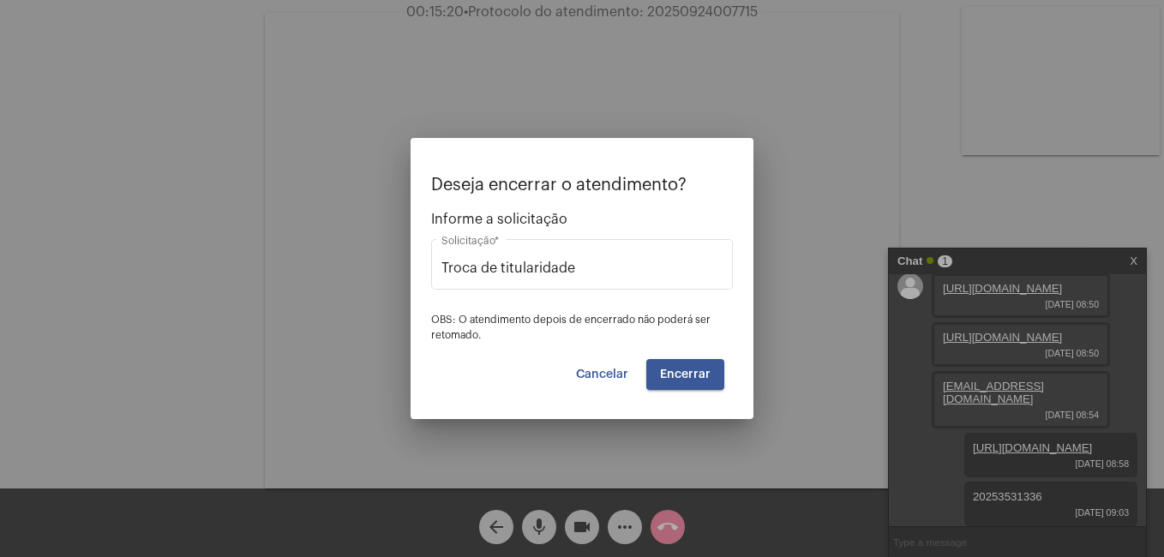
click at [680, 376] on span "Encerrar" at bounding box center [685, 374] width 51 height 12
click at [674, 375] on span "Encerrar" at bounding box center [685, 374] width 51 height 12
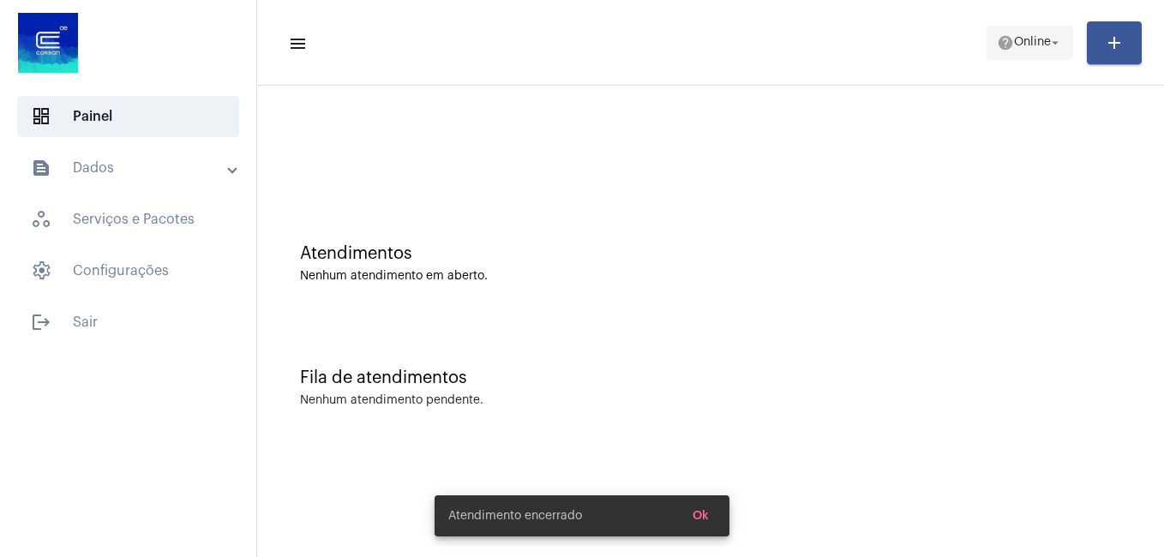
click at [1001, 39] on mat-icon "help" at bounding box center [1005, 42] width 17 height 17
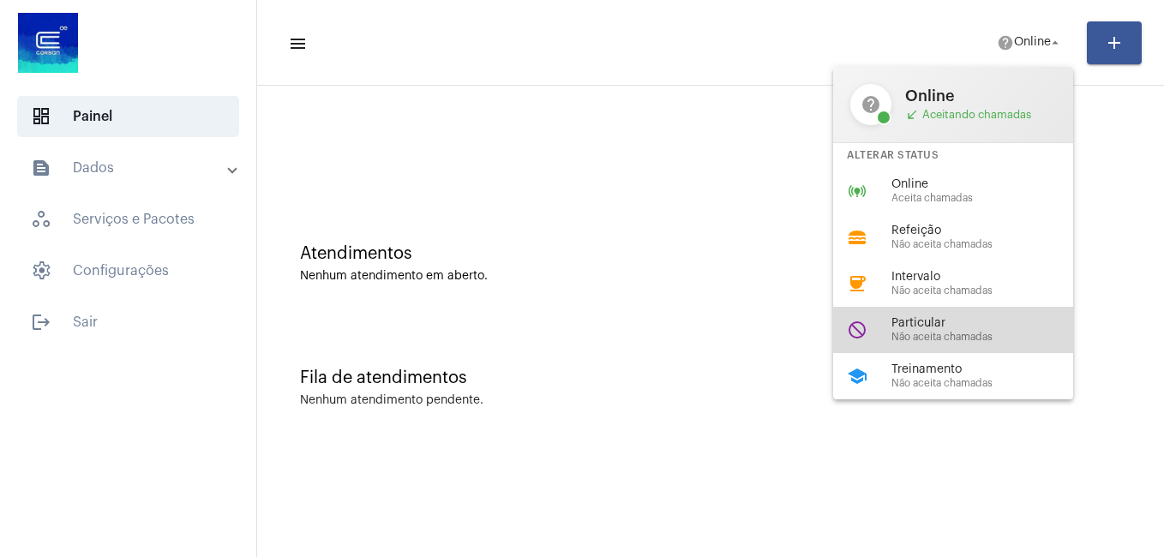
click at [906, 339] on span "Não aceita chamadas" at bounding box center [988, 337] width 195 height 11
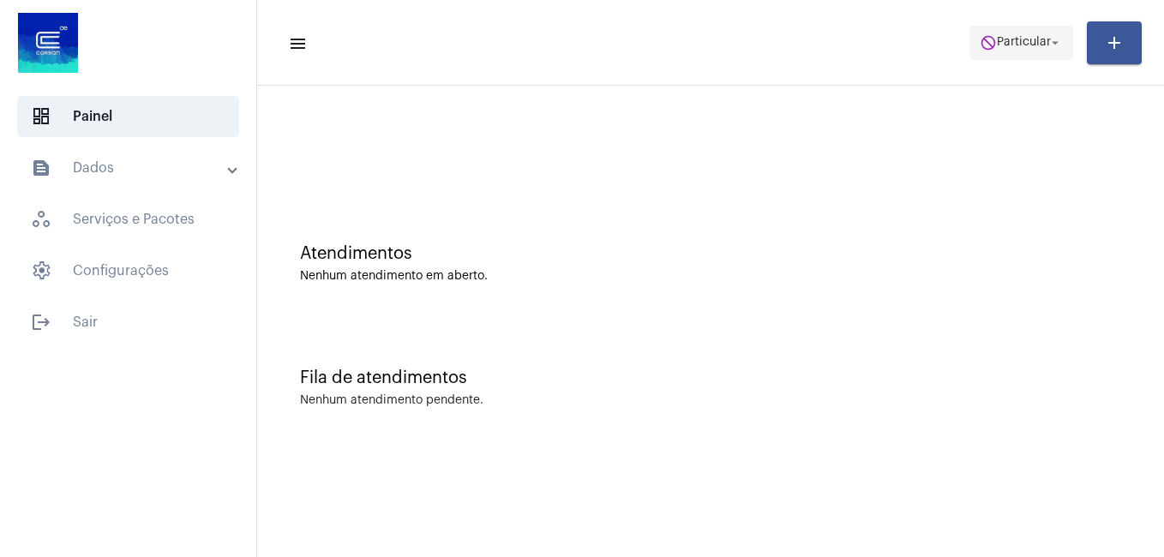
click at [999, 50] on span "do_not_disturb Particular arrow_drop_down" at bounding box center [1020, 42] width 83 height 31
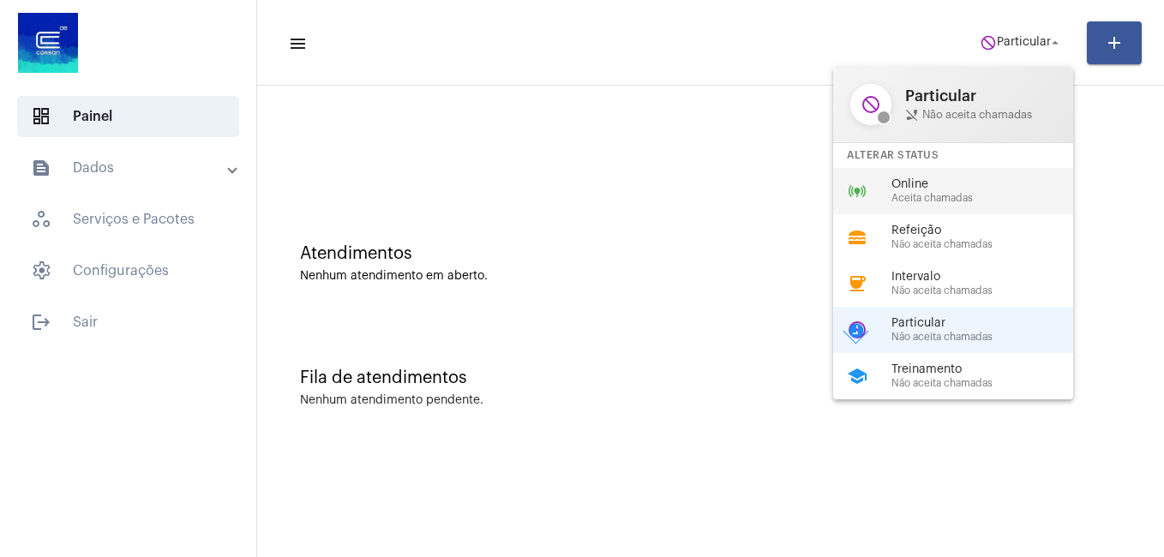
click at [919, 189] on span "Online" at bounding box center [988, 184] width 195 height 13
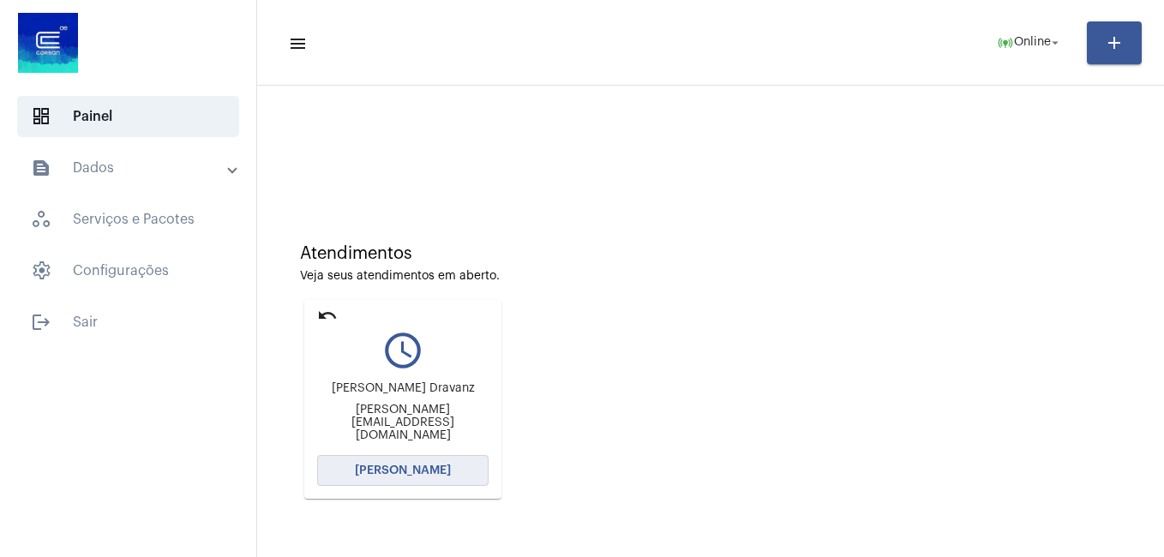
click at [362, 462] on button "[PERSON_NAME]" at bounding box center [402, 470] width 171 height 31
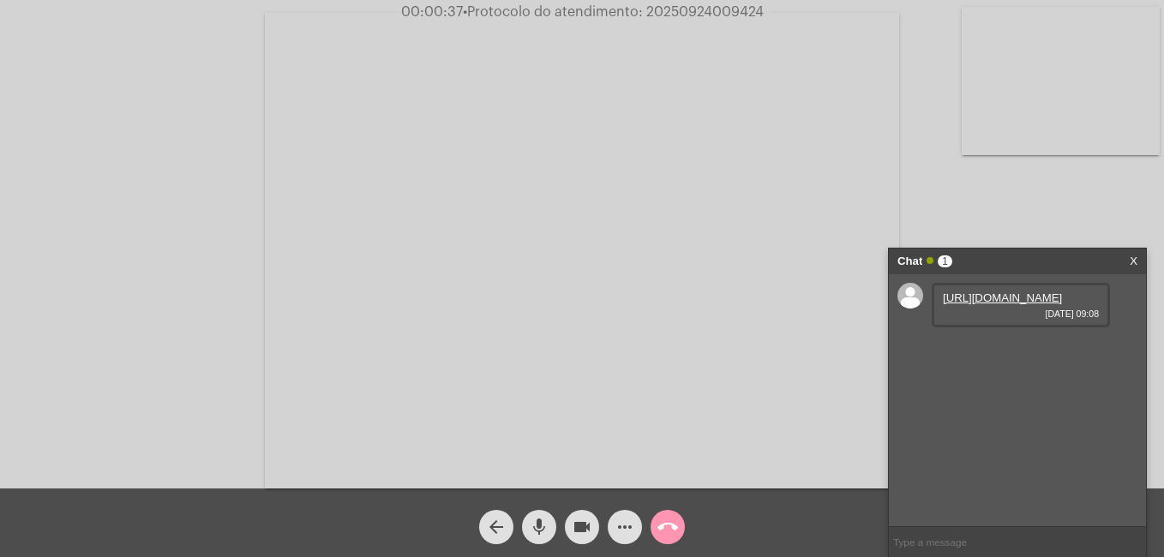
click at [1014, 304] on link "[URL][DOMAIN_NAME]" at bounding box center [1002, 297] width 119 height 13
click at [1029, 353] on link "[URL][DOMAIN_NAME]" at bounding box center [1002, 346] width 119 height 13
click at [662, 525] on mat-icon "call_end" at bounding box center [667, 527] width 21 height 21
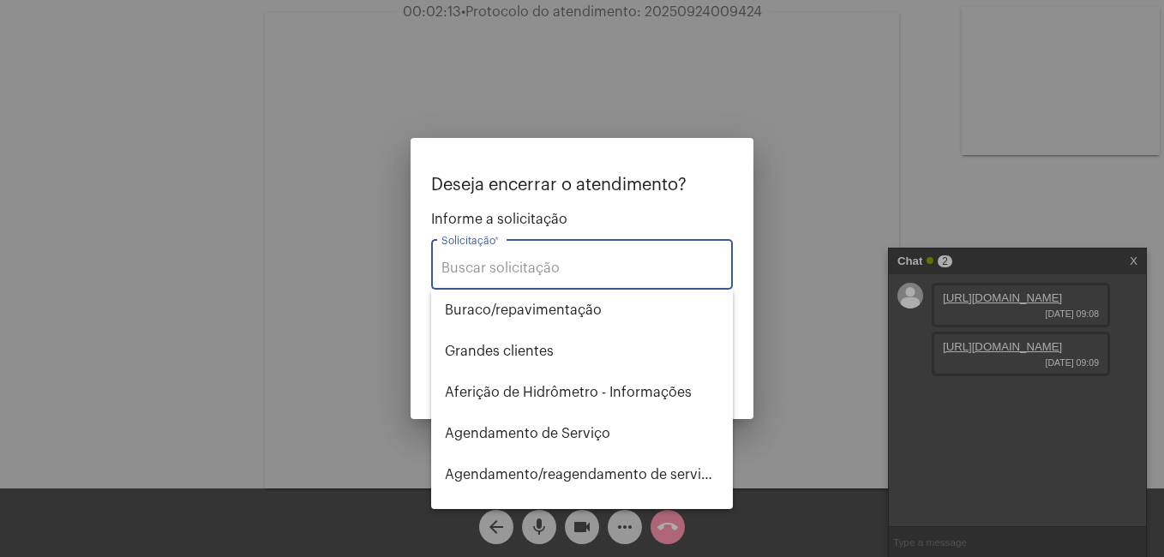
click at [518, 271] on input "Solicitação *" at bounding box center [581, 267] width 281 height 15
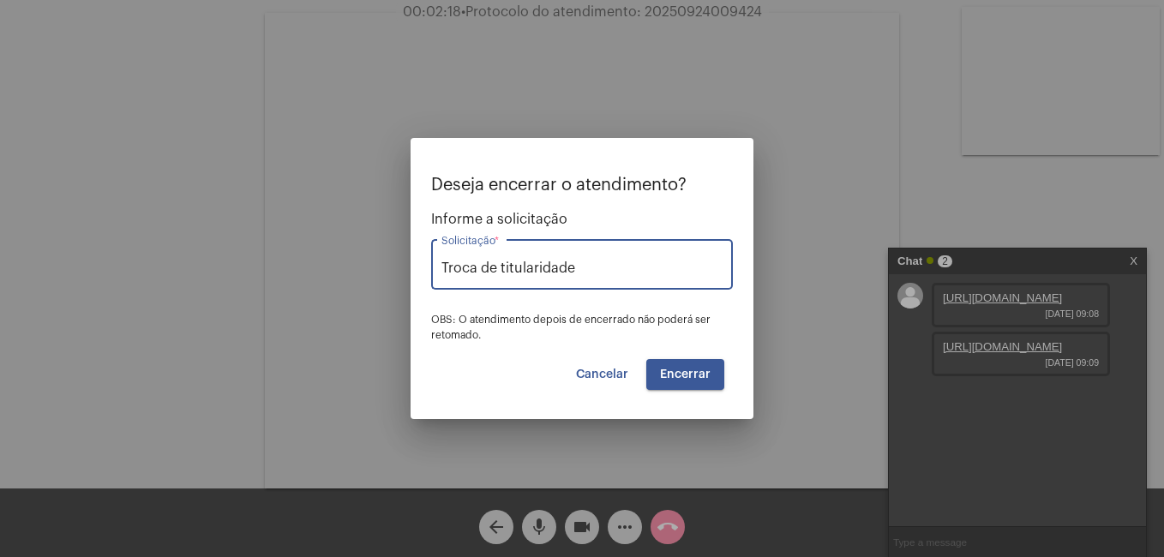
type input "Troca de titularidade"
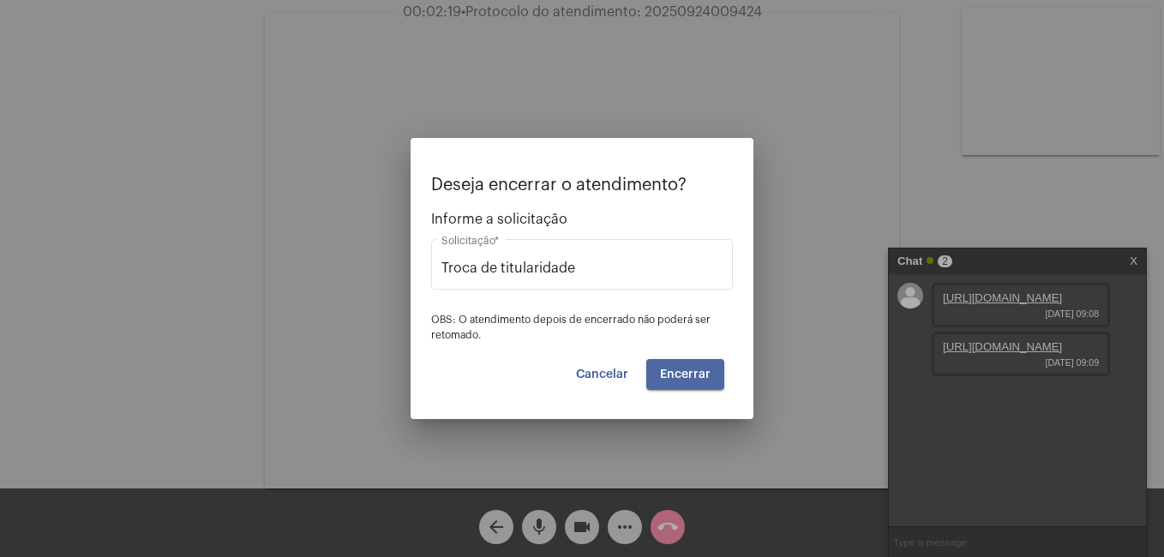
click at [699, 375] on span "Encerrar" at bounding box center [685, 374] width 51 height 12
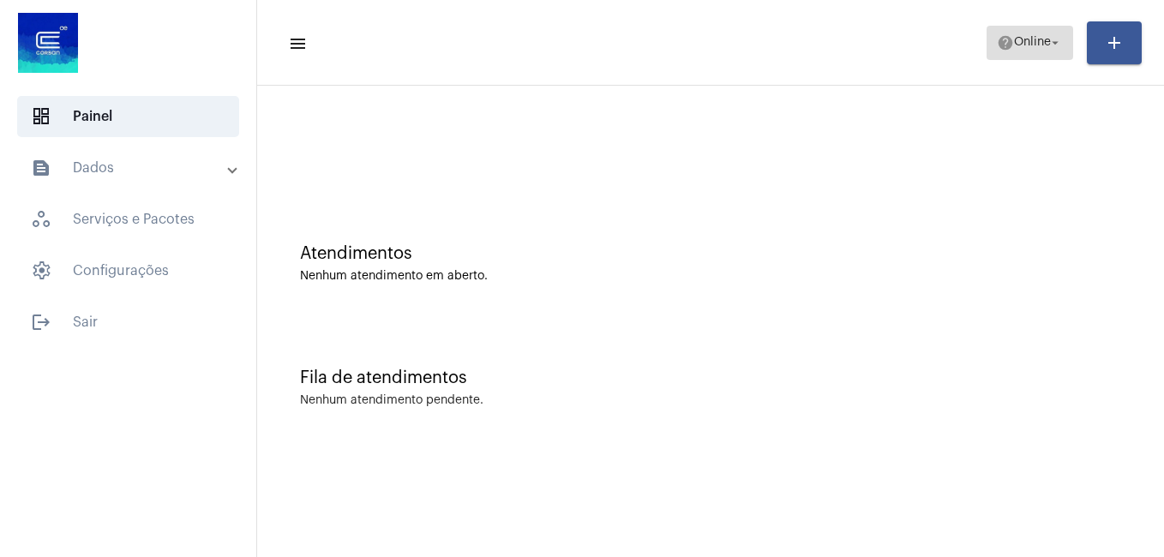
click at [997, 37] on mat-icon "help" at bounding box center [1005, 42] width 17 height 17
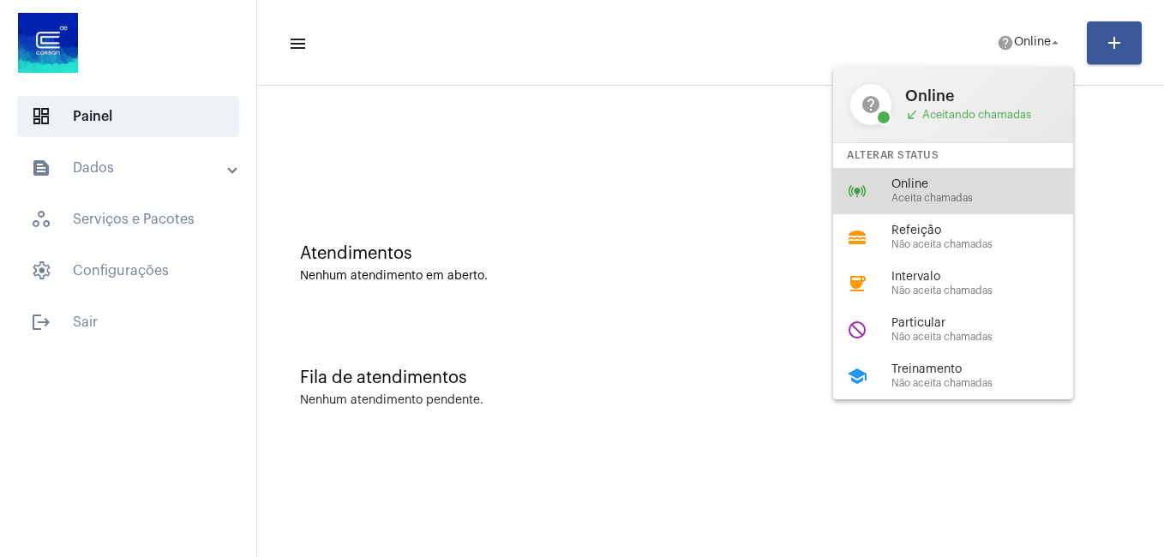
click at [892, 180] on span "Online" at bounding box center [988, 184] width 195 height 13
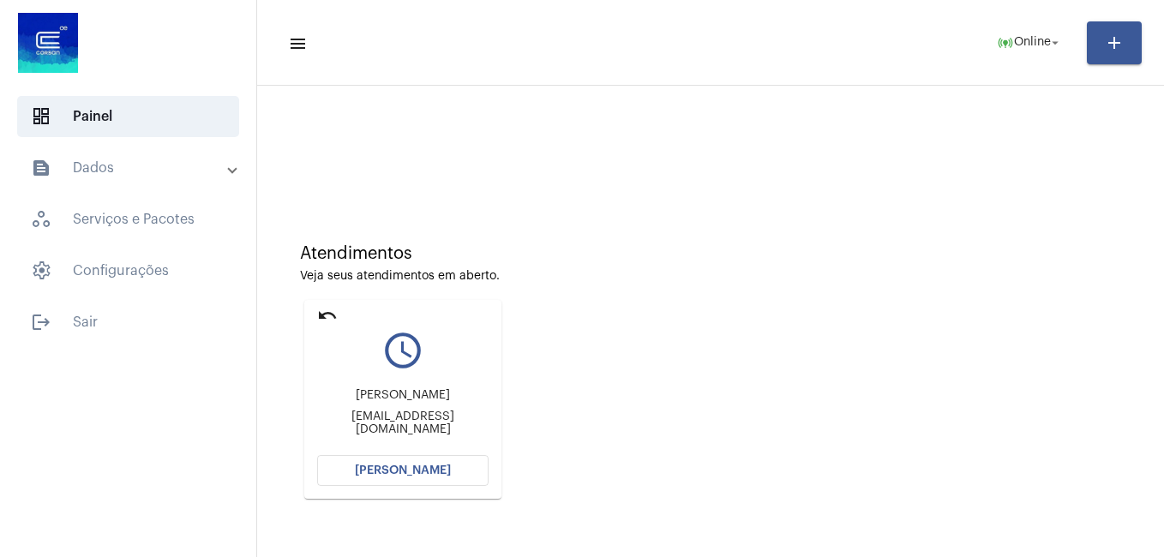
click at [421, 468] on span "[PERSON_NAME]" at bounding box center [403, 470] width 96 height 12
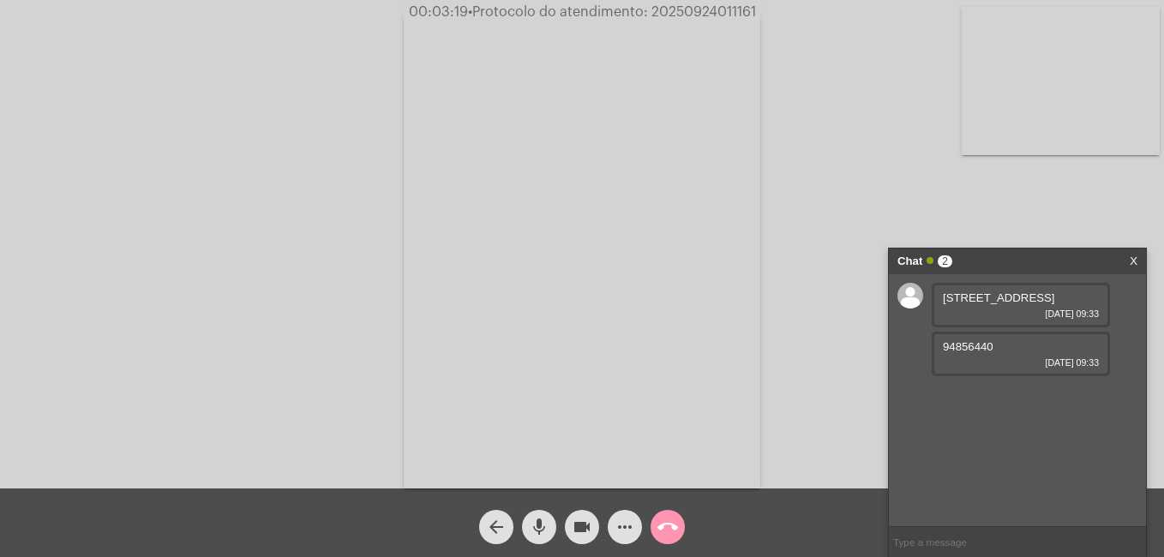
click at [979, 353] on span "94856440" at bounding box center [968, 346] width 51 height 13
copy span "94856440"
drag, startPoint x: 996, startPoint y: 327, endPoint x: 936, endPoint y: 296, distance: 67.4
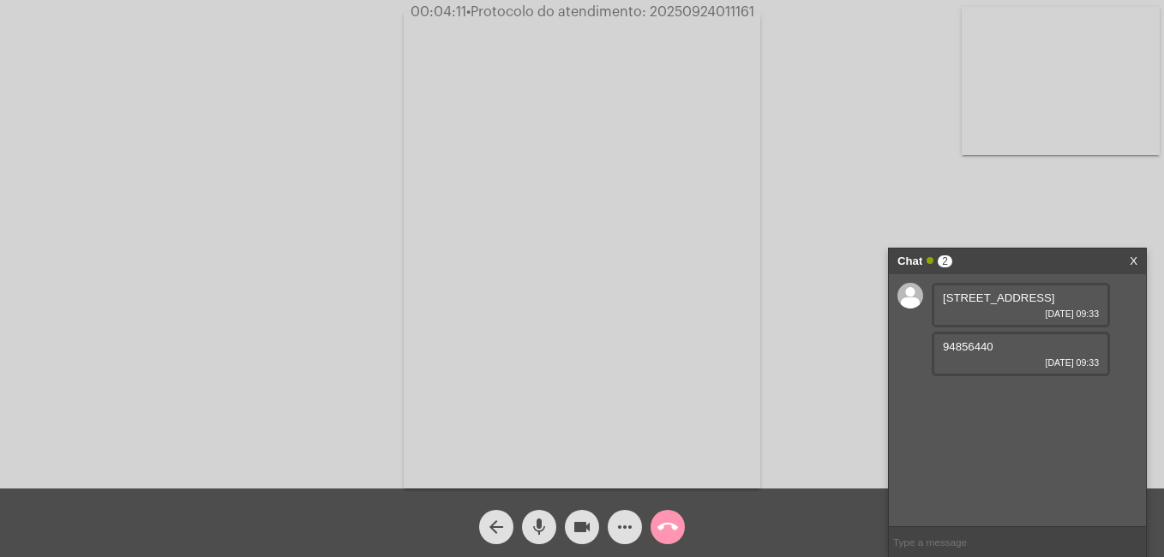
click at [936, 296] on div "[STREET_ADDRESS] [DATE] 09:33" at bounding box center [1020, 305] width 178 height 45
copy span "[STREET_ADDRESS]"
click at [937, 532] on input "text" at bounding box center [1017, 542] width 257 height 30
paste input "3344747"
type input "20253344747"
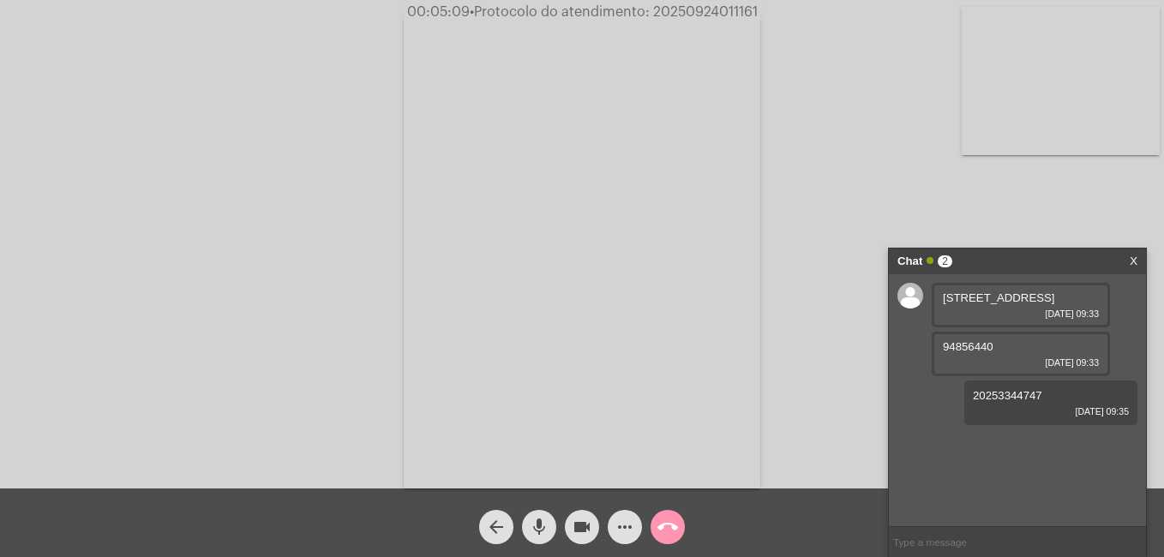
click at [1136, 257] on link "X" at bounding box center [1133, 261] width 8 height 26
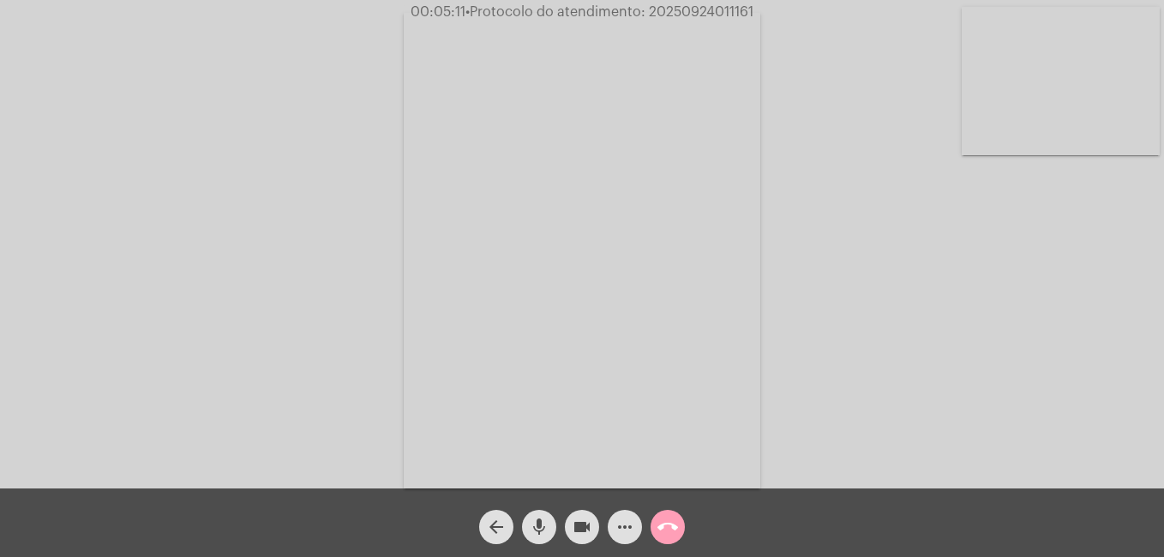
click at [658, 522] on mat-icon "call_end" at bounding box center [667, 527] width 21 height 21
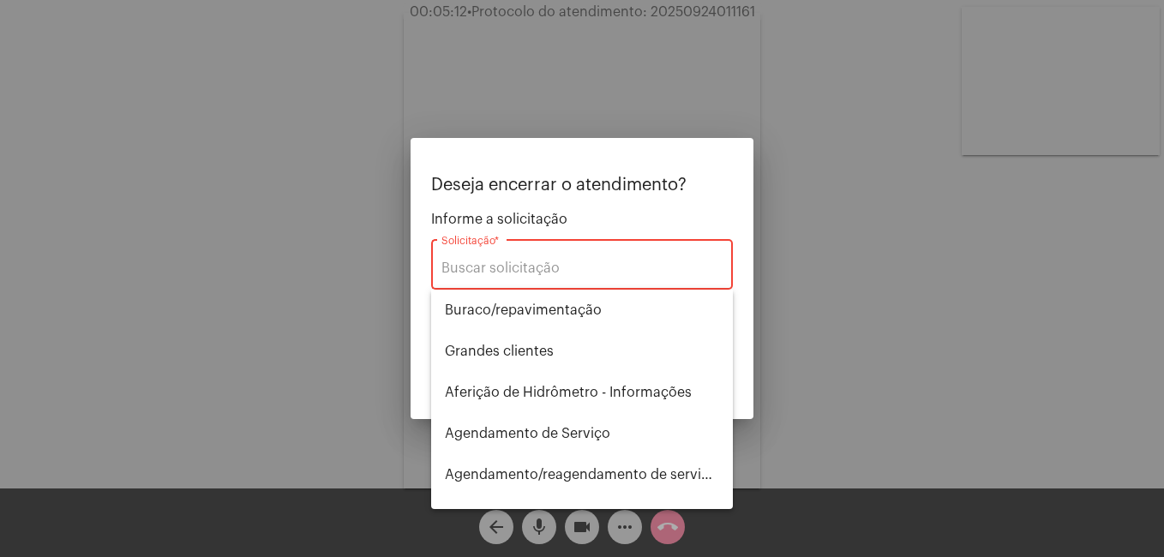
click at [514, 259] on div "Solicitação *" at bounding box center [581, 263] width 281 height 54
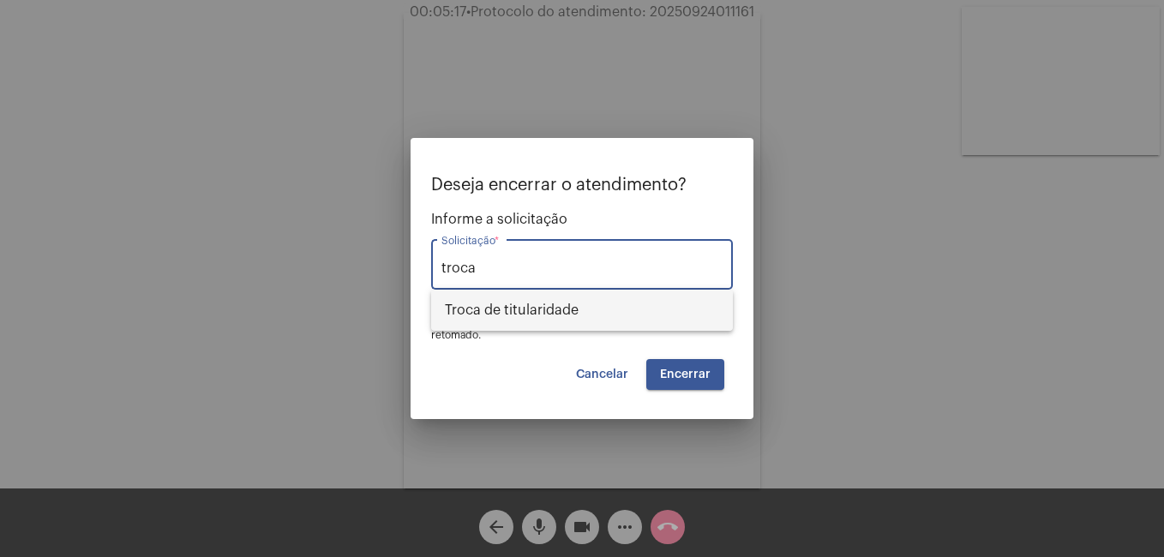
click at [521, 303] on span "Troca de titularidade" at bounding box center [582, 310] width 274 height 41
type input "Troca de titularidade"
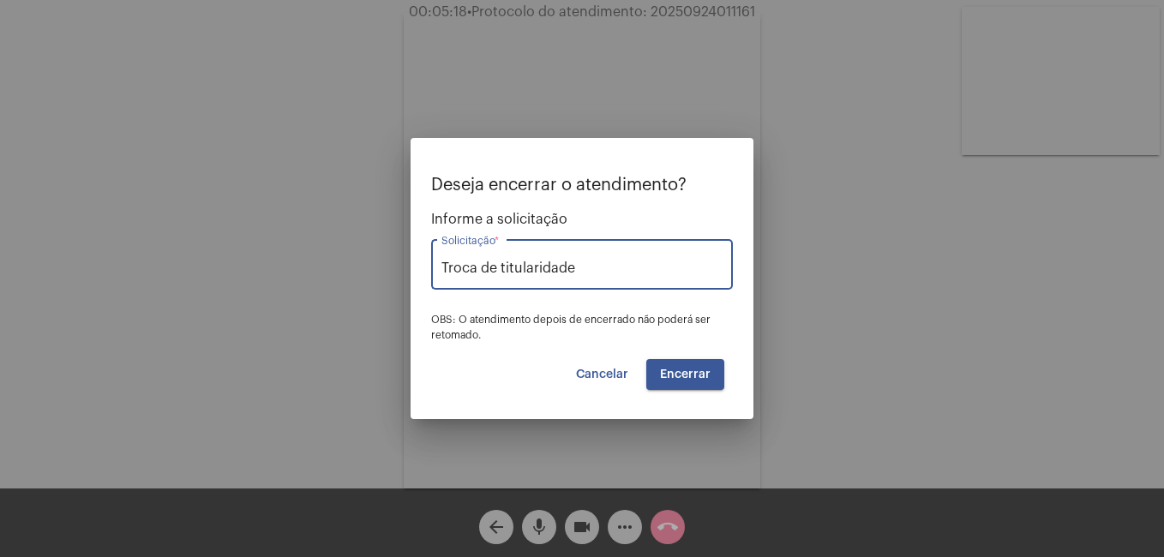
click at [680, 373] on span "Encerrar" at bounding box center [685, 374] width 51 height 12
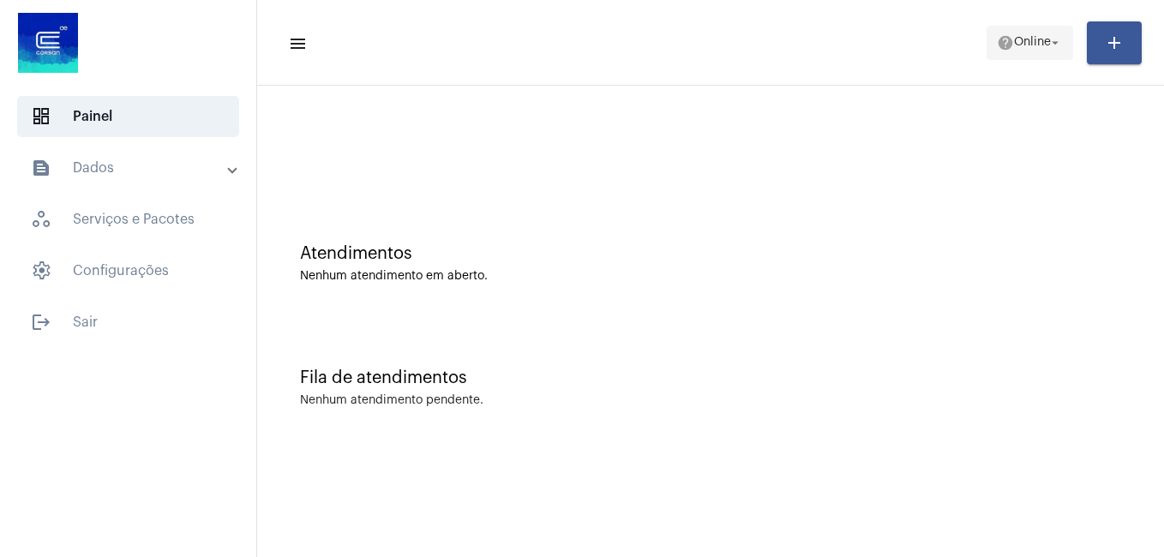
click at [1048, 45] on mat-icon "arrow_drop_down" at bounding box center [1054, 42] width 15 height 15
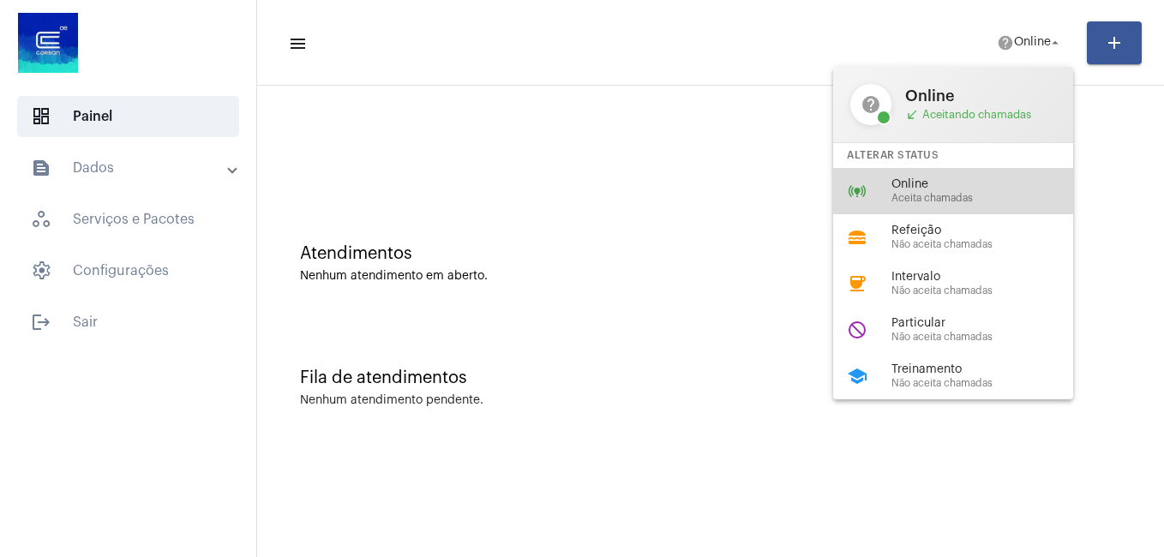
click at [954, 177] on div "online_prediction Online Aceita chamadas" at bounding box center [966, 191] width 267 height 46
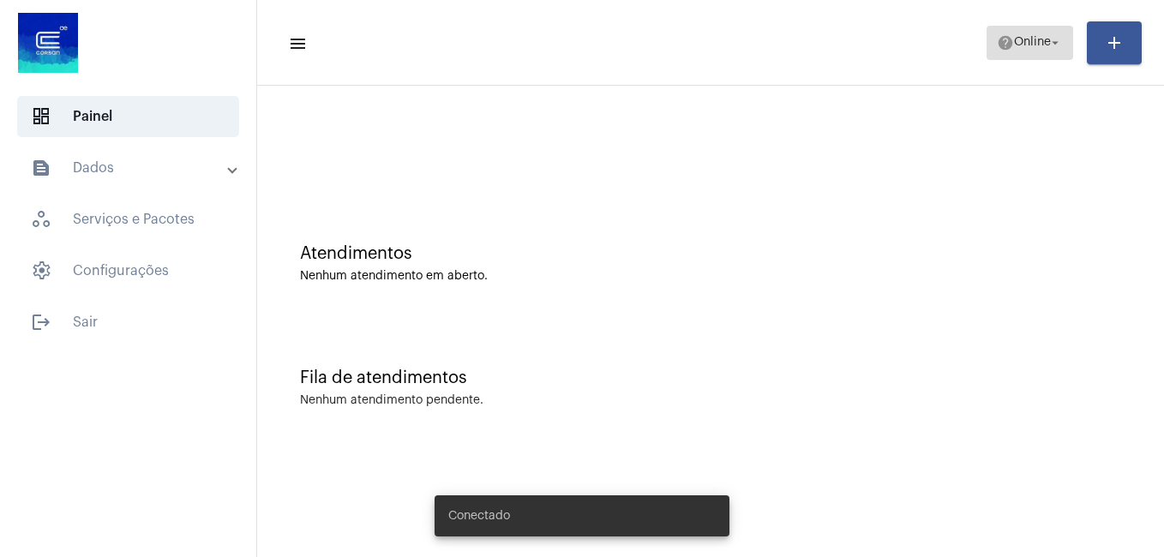
click at [1020, 35] on span "help Online arrow_drop_down" at bounding box center [1030, 42] width 66 height 31
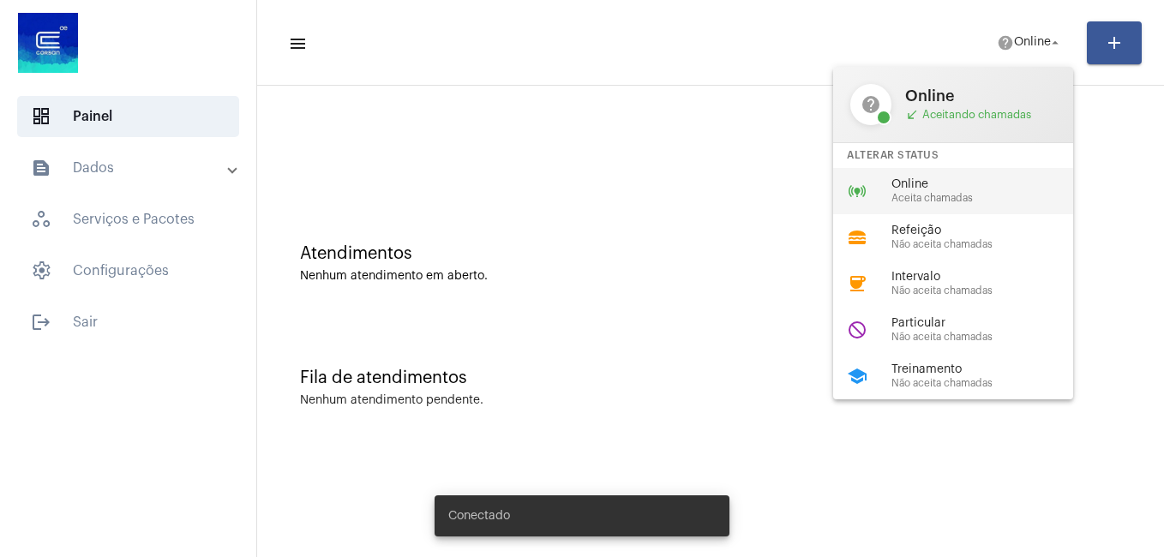
click at [912, 181] on span "Online" at bounding box center [988, 184] width 195 height 13
